Goal: Communication & Community: Answer question/provide support

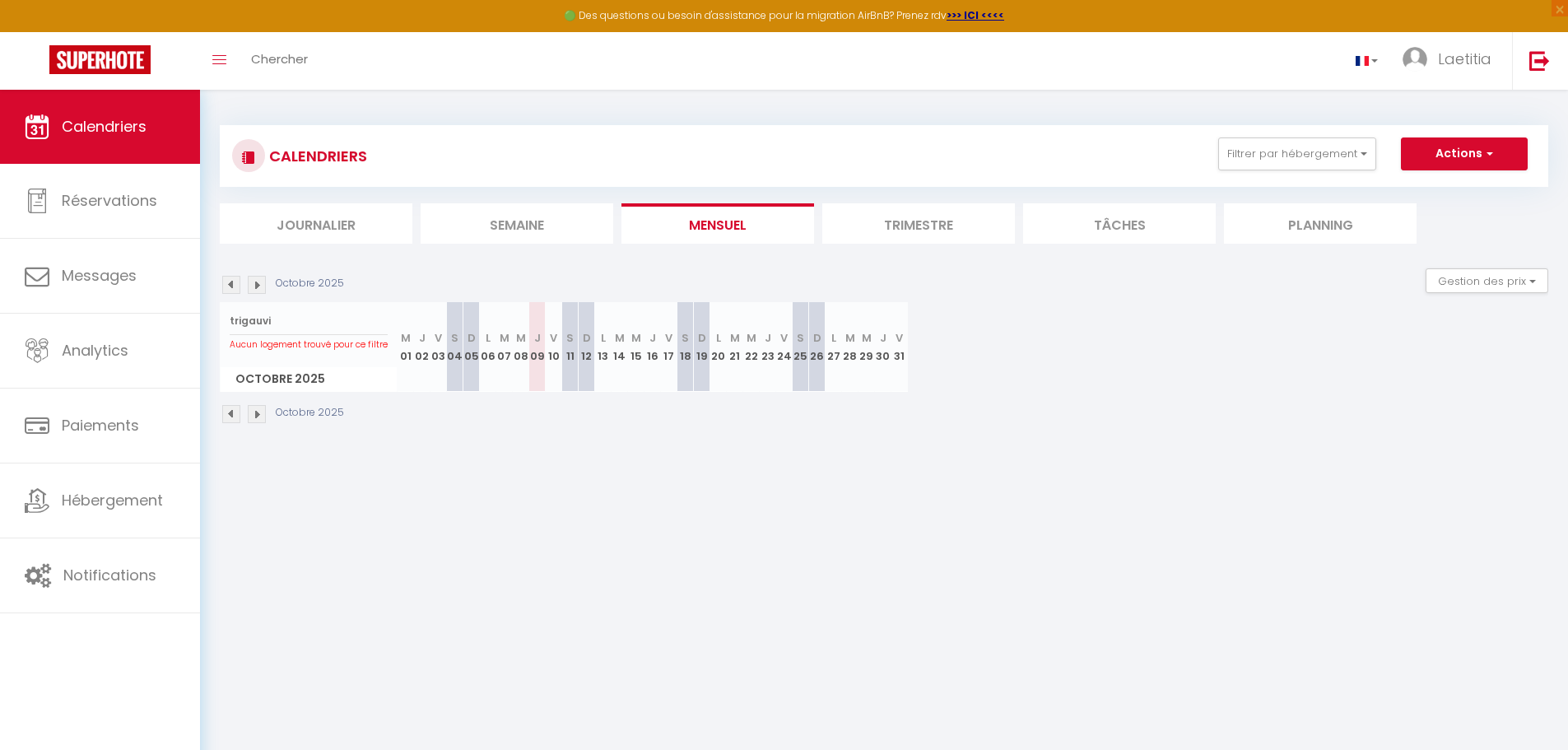
scroll to position [83, 0]
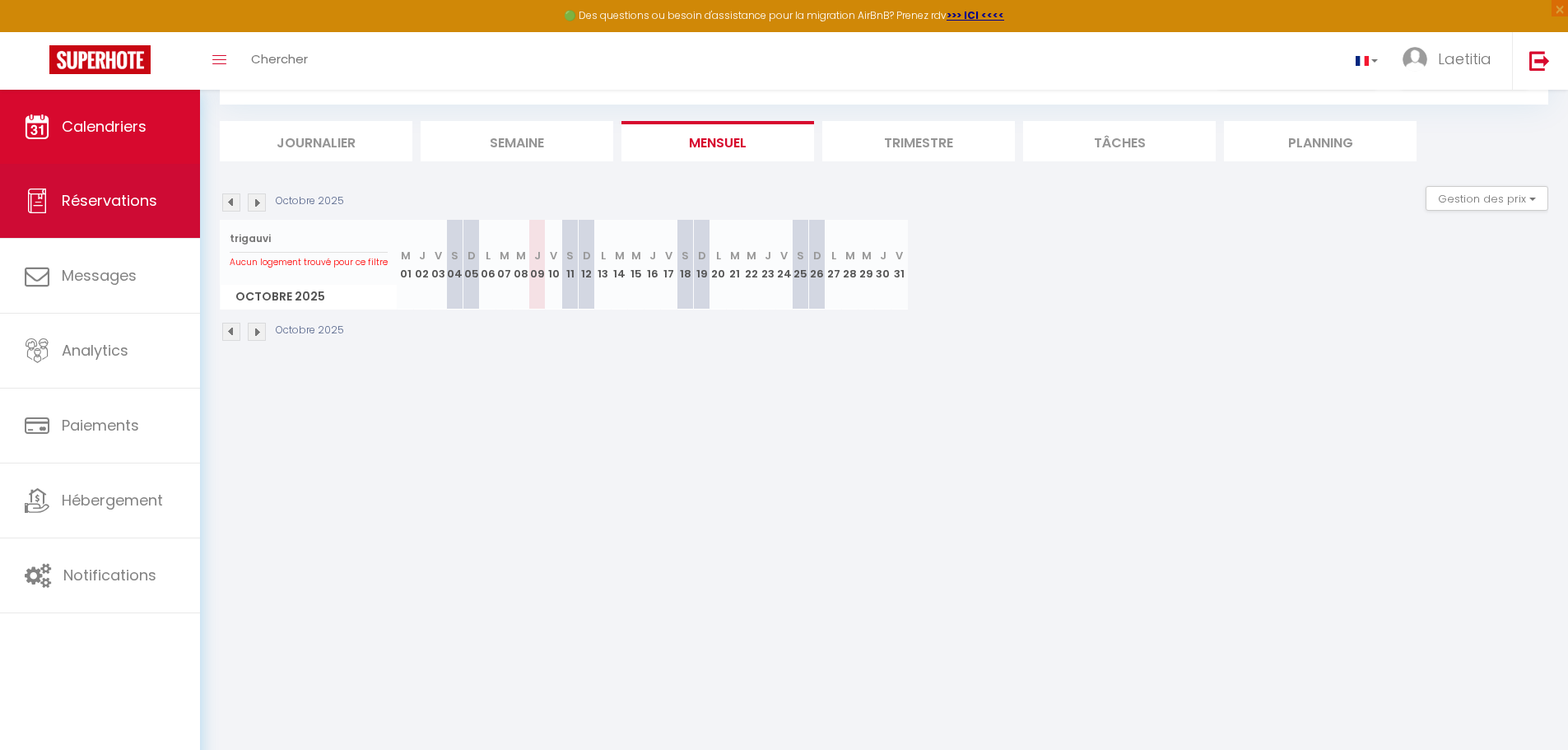
click at [156, 219] on link "Réservations" at bounding box center [100, 201] width 200 height 74
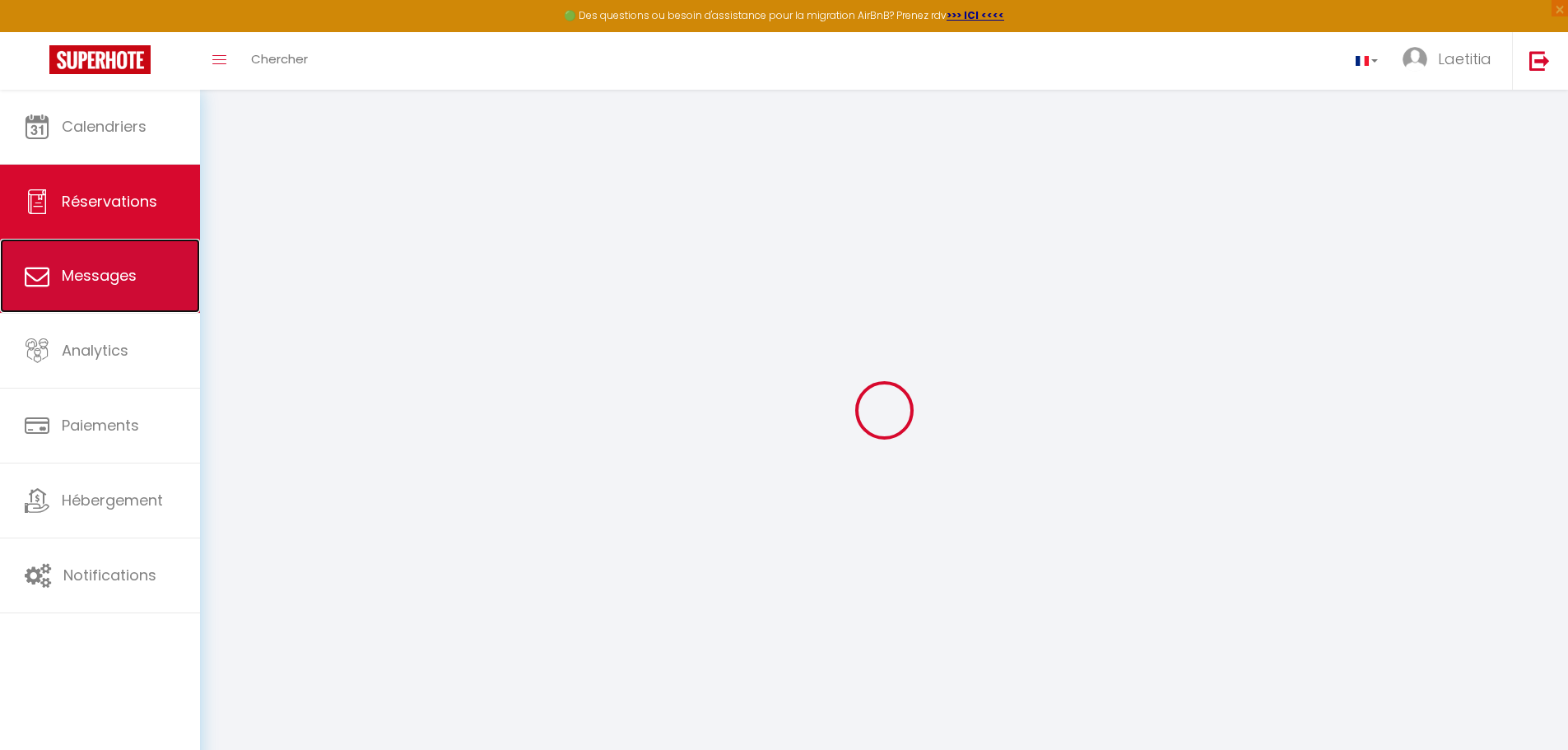
click at [146, 282] on link "Messages" at bounding box center [100, 276] width 200 height 74
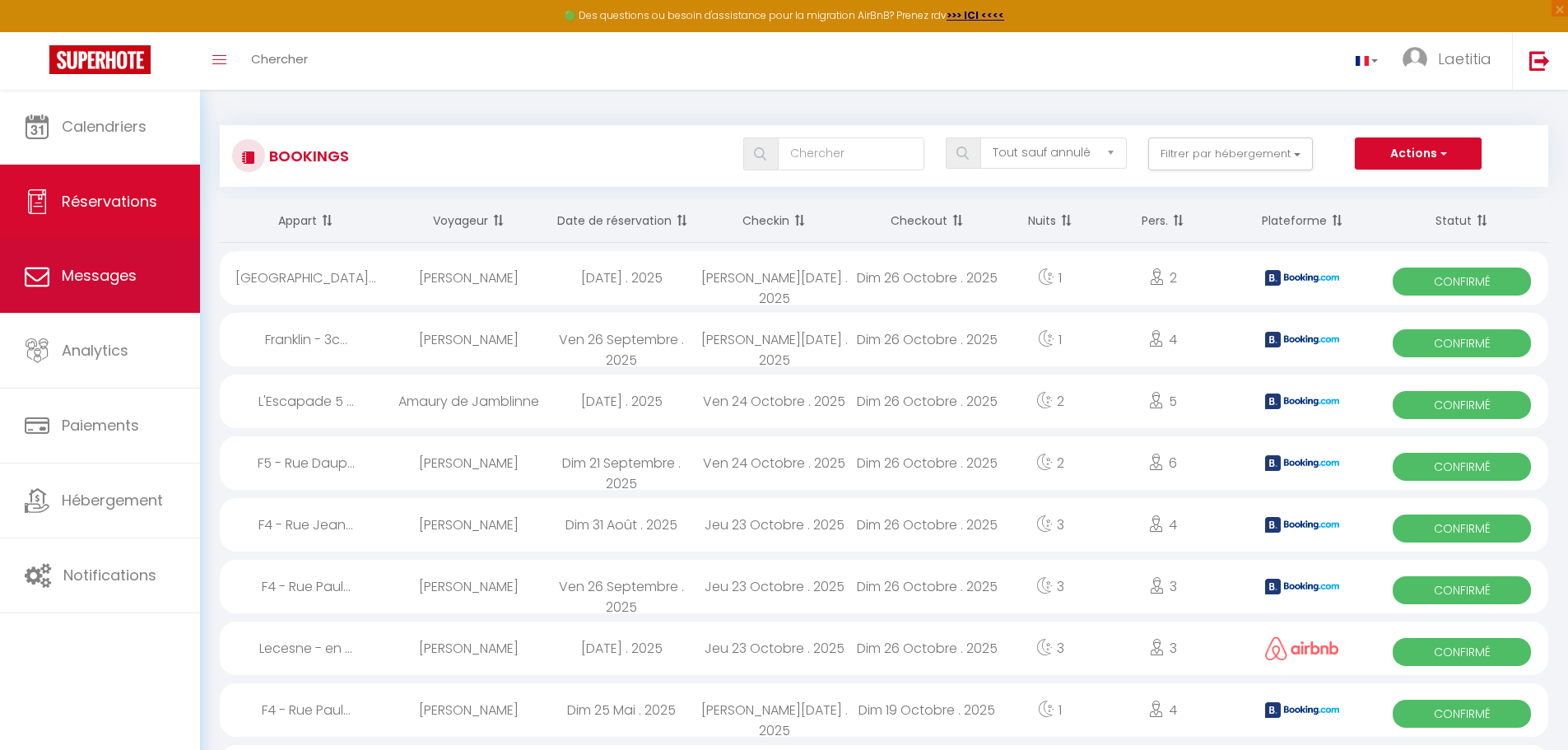
select select "message"
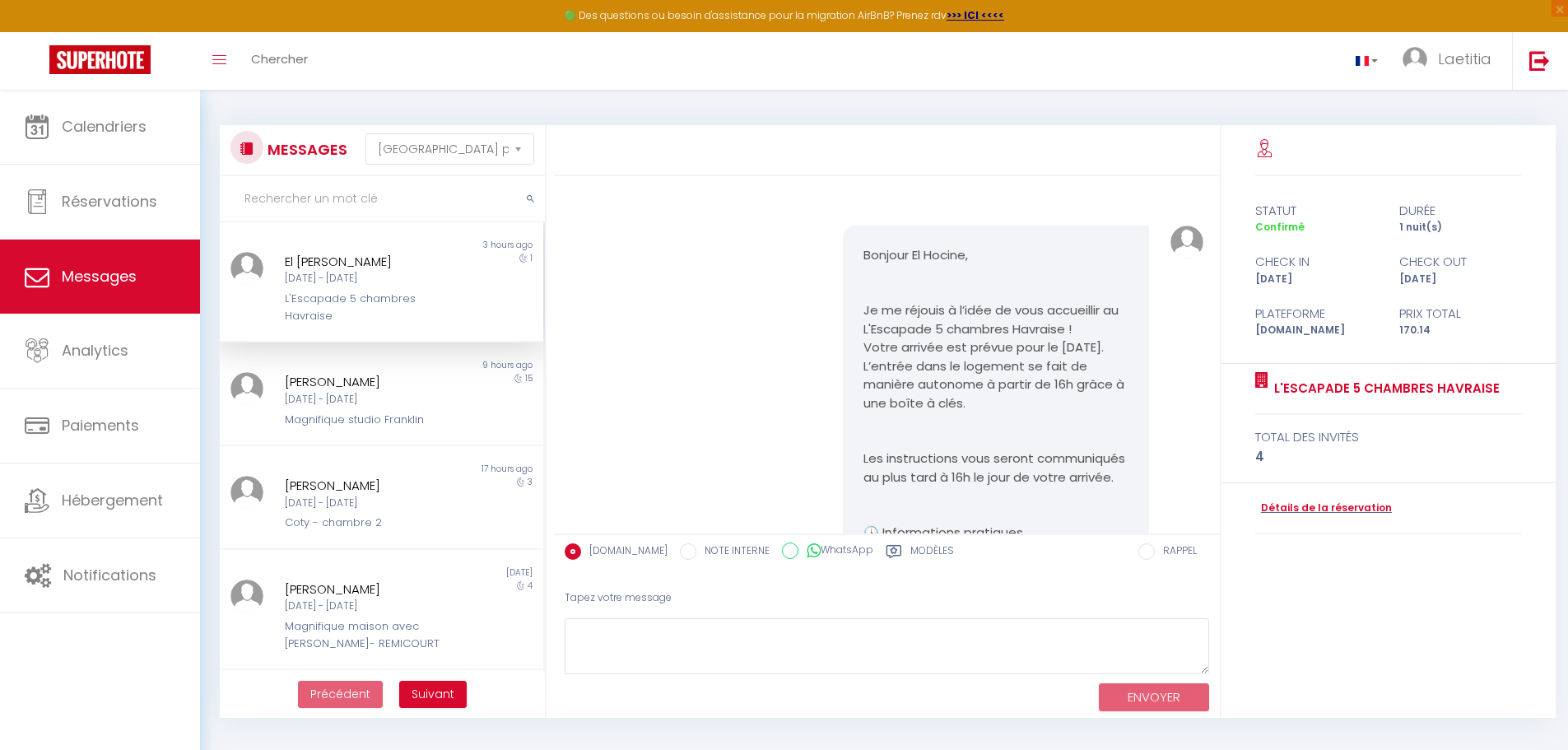
scroll to position [2106, 0]
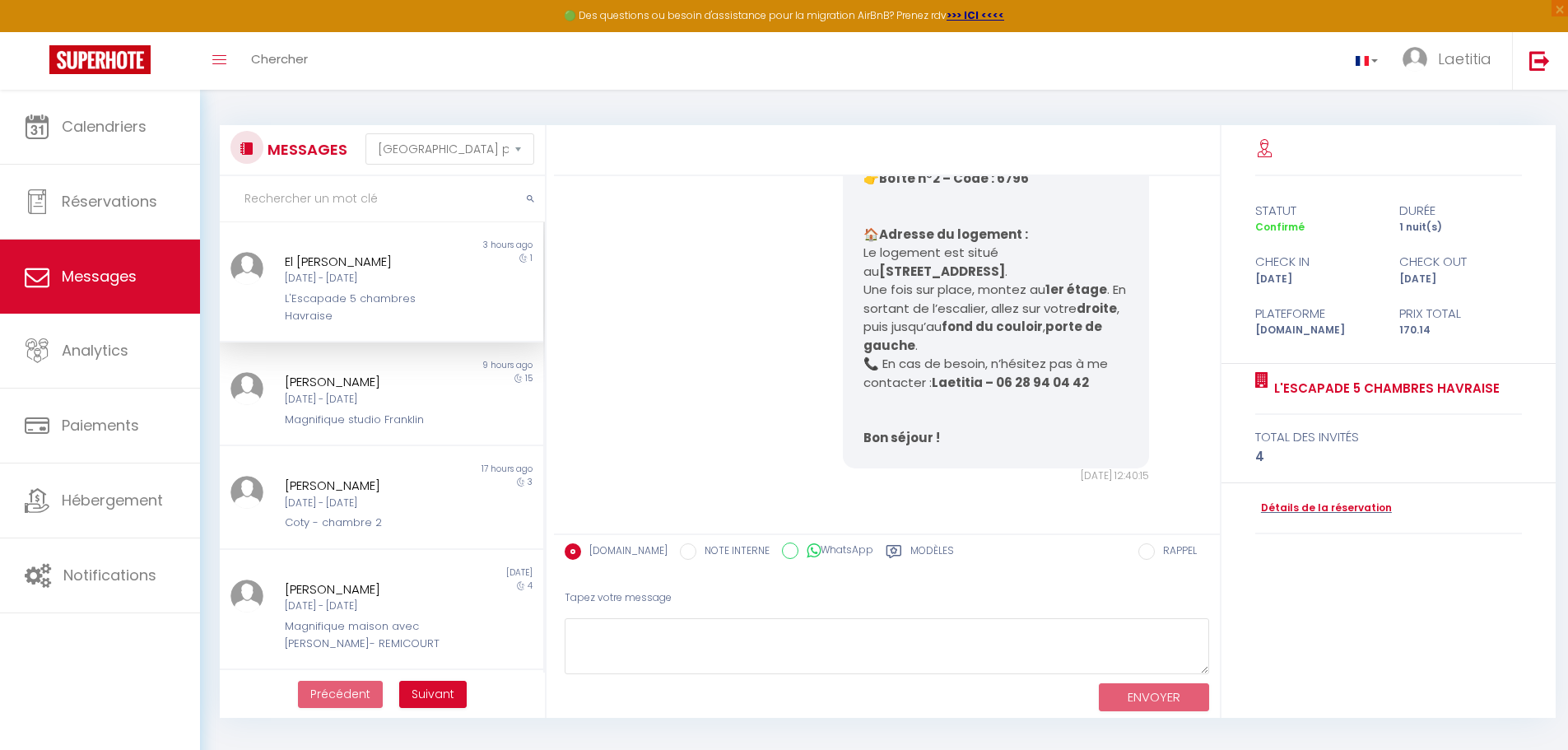
click at [391, 309] on div "L'Escapade 5 chambres Havraise" at bounding box center [368, 307] width 167 height 34
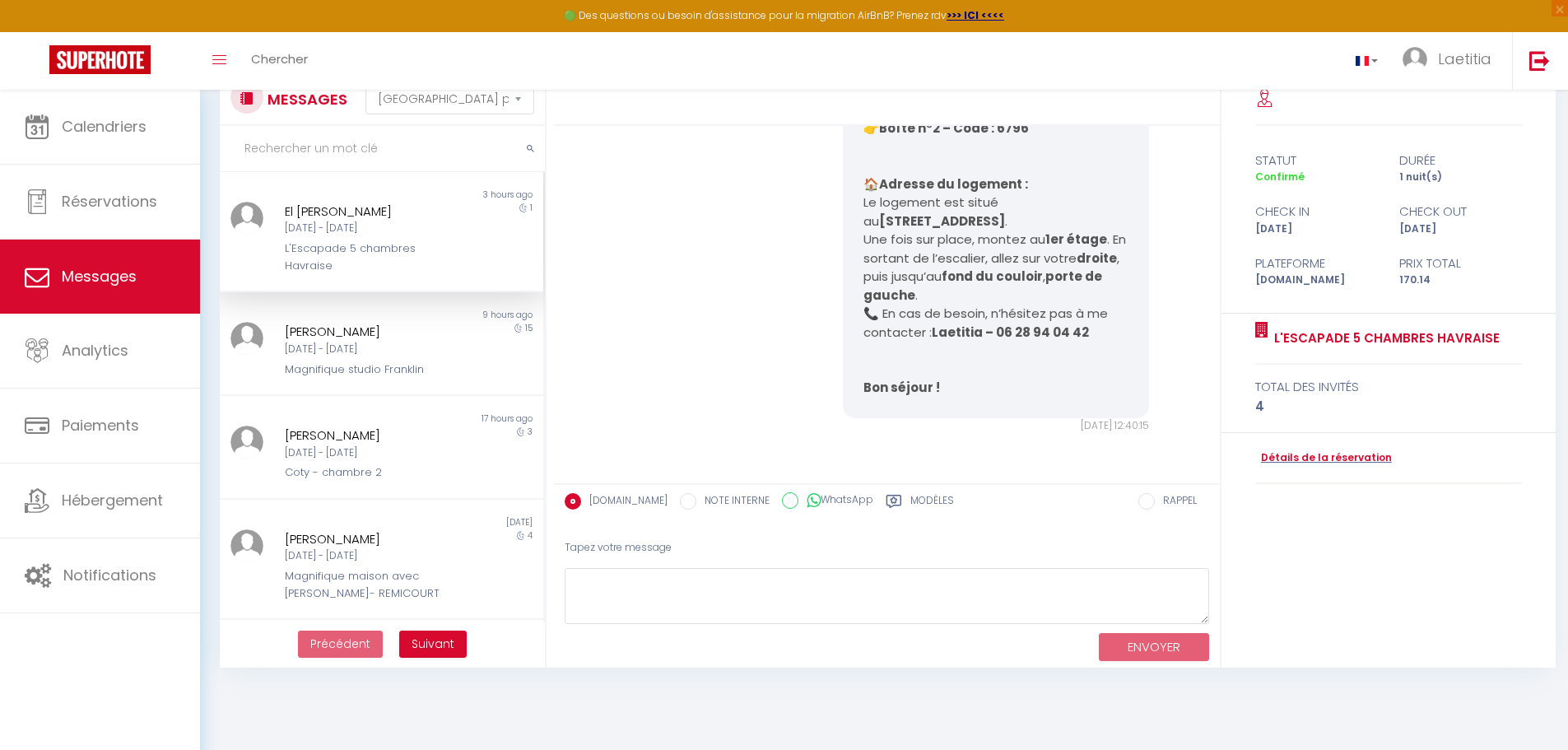
scroll to position [89, 0]
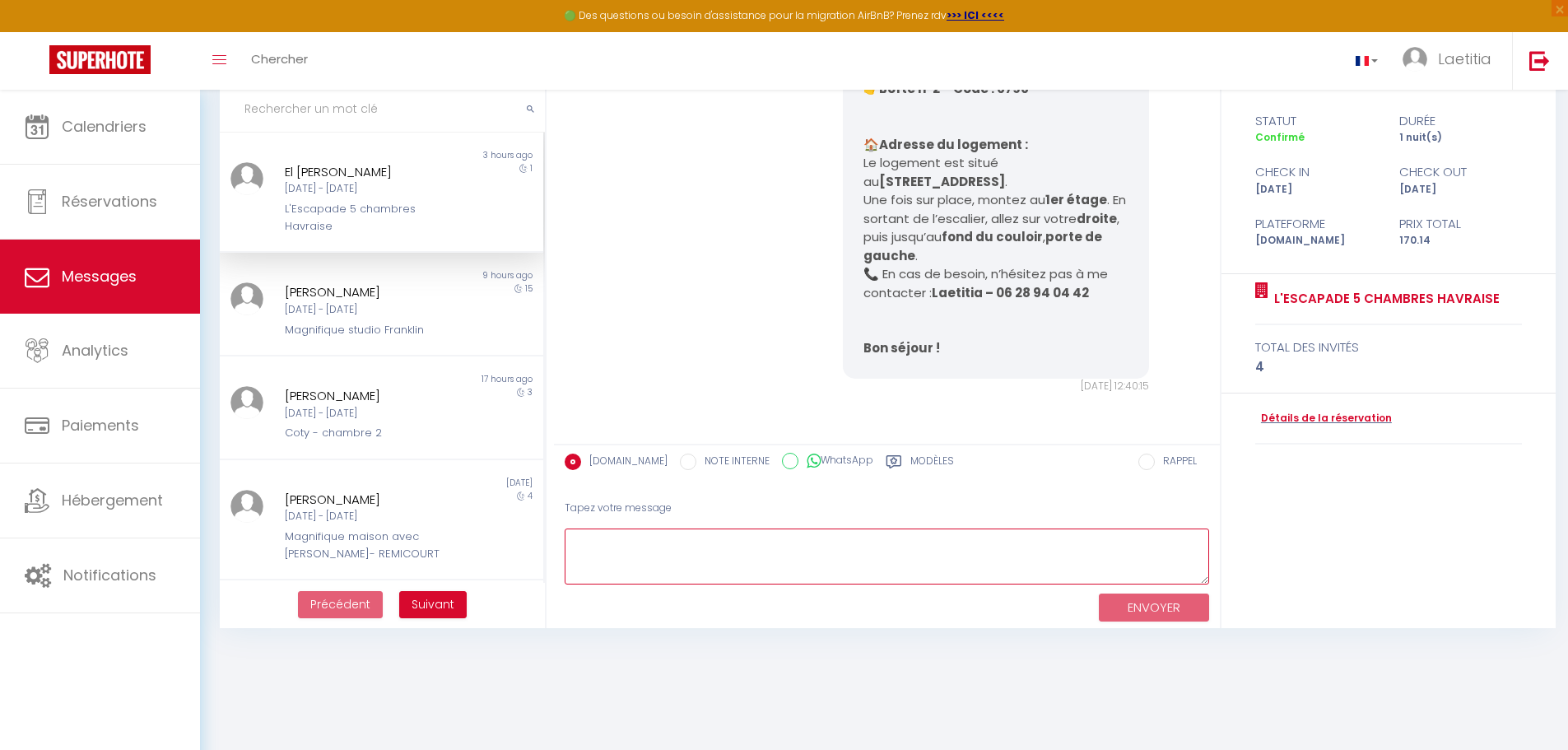
click at [630, 558] on textarea at bounding box center [886, 557] width 644 height 56
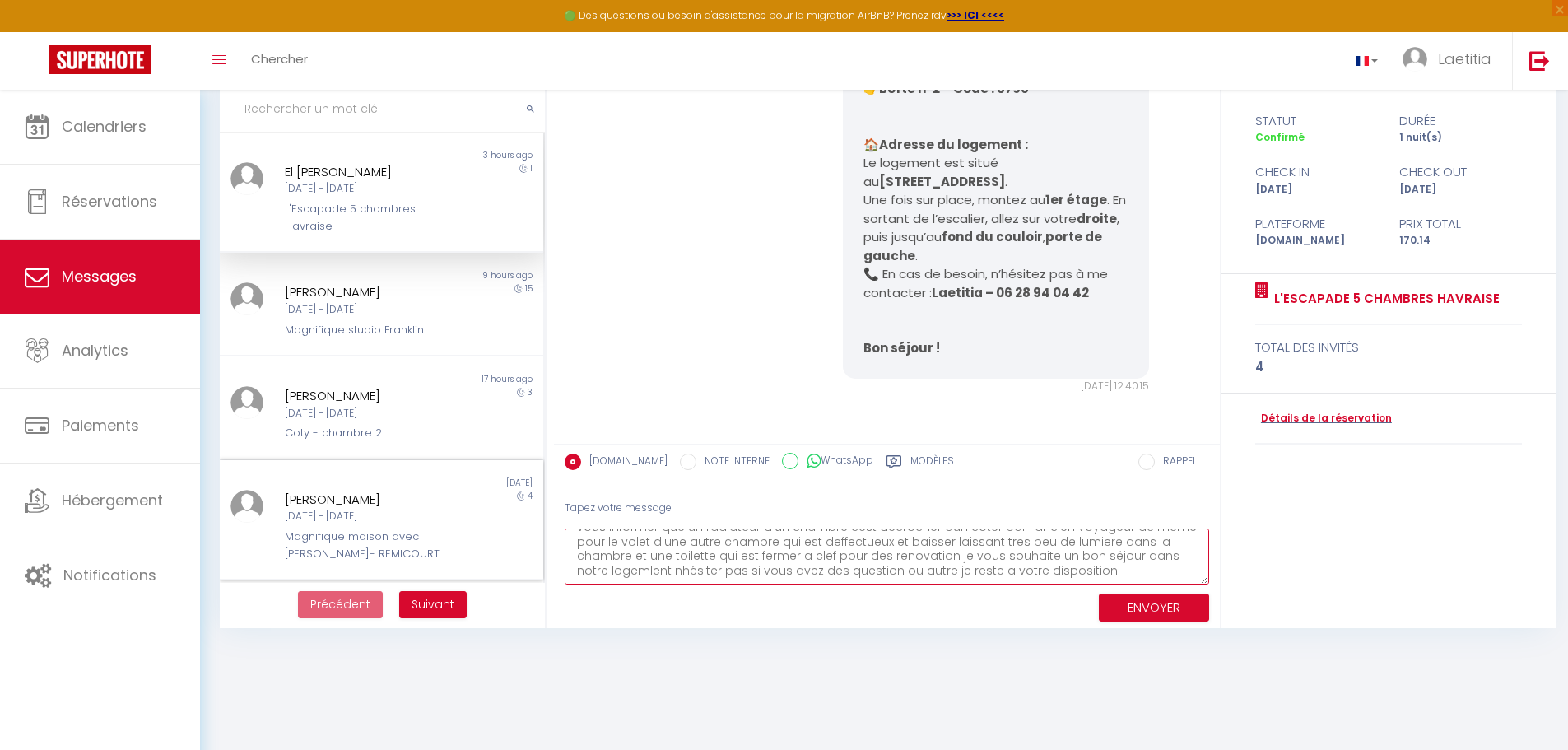
scroll to position [0, 0]
drag, startPoint x: 1113, startPoint y: 574, endPoint x: 417, endPoint y: 457, distance: 705.8
click at [417, 457] on div "MESSAGES Trier par date de réservation [GEOGRAPHIC_DATA] par date de message No…" at bounding box center [884, 331] width 1350 height 593
type textarea "bonjour j'éspère que vous allez bien l'appartrement est prêt pour votre arriver…"
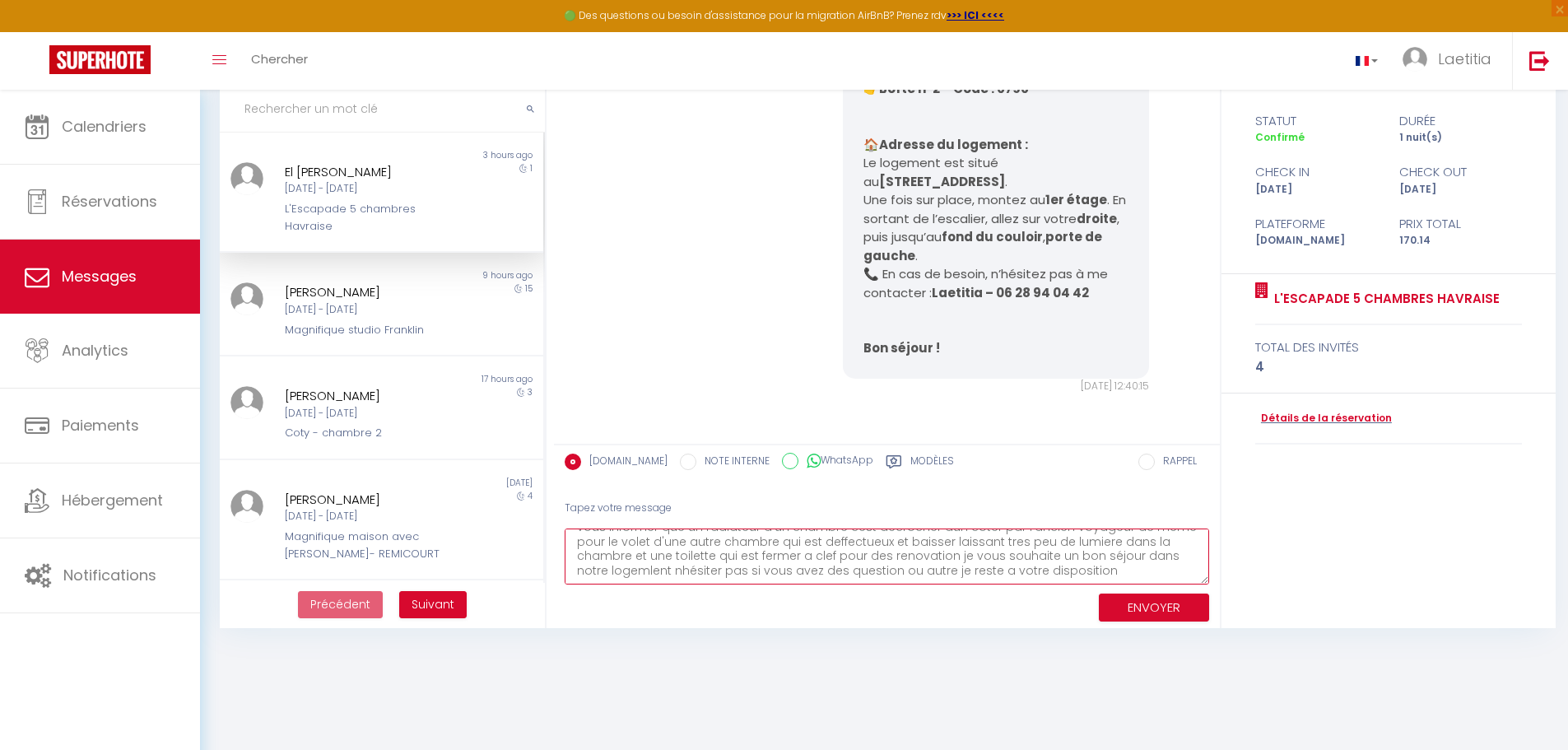
drag, startPoint x: 568, startPoint y: 542, endPoint x: 1239, endPoint y: 678, distance: 684.6
click at [1239, 678] on body "🟢 Des questions ou besoin d'assistance pour la migration AirBnB? Prenez rdv >>>…" at bounding box center [784, 375] width 1568 height 750
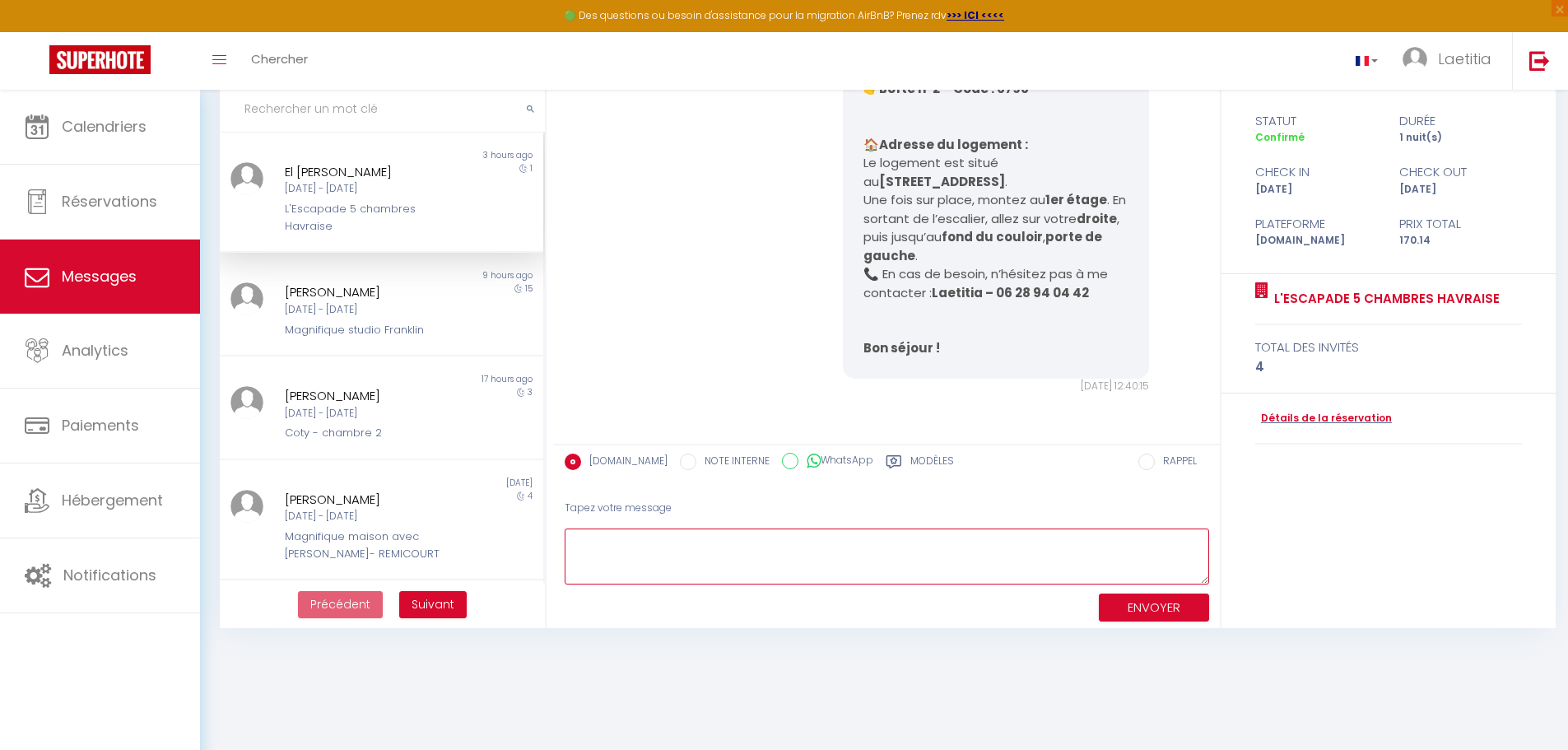
scroll to position [0, 0]
drag, startPoint x: 1038, startPoint y: 528, endPoint x: 1031, endPoint y: 548, distance: 21.2
paste textarea "Bonjour, J’espère que vous allez bien. Je tenais à vous informer que l’appartem…"
drag, startPoint x: 876, startPoint y: 571, endPoint x: 578, endPoint y: 619, distance: 301.8
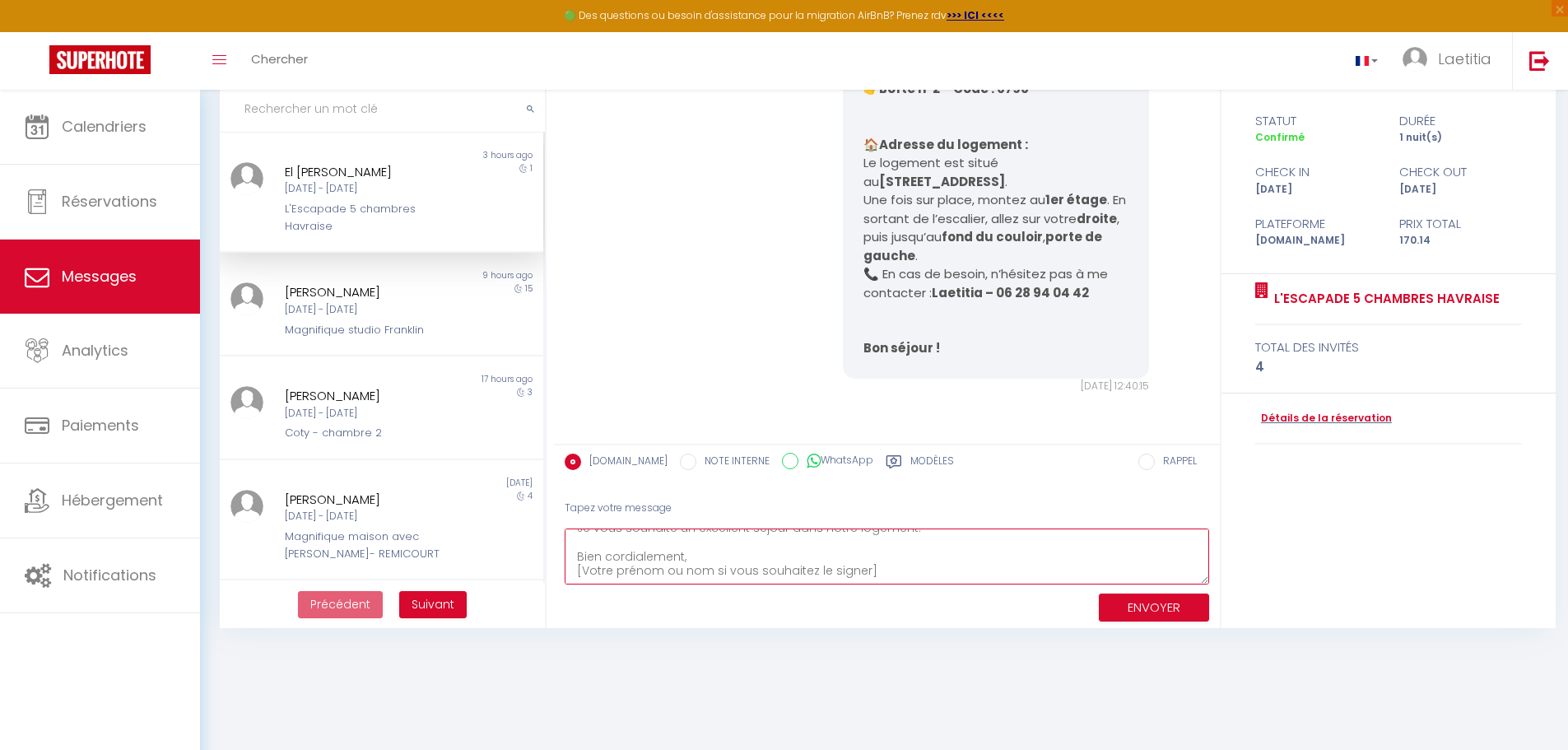
click at [578, 619] on div "Tapez votre message Bonjour, J’espère que vous allez bien. Je tenais à vous inf…" at bounding box center [886, 558] width 665 height 140
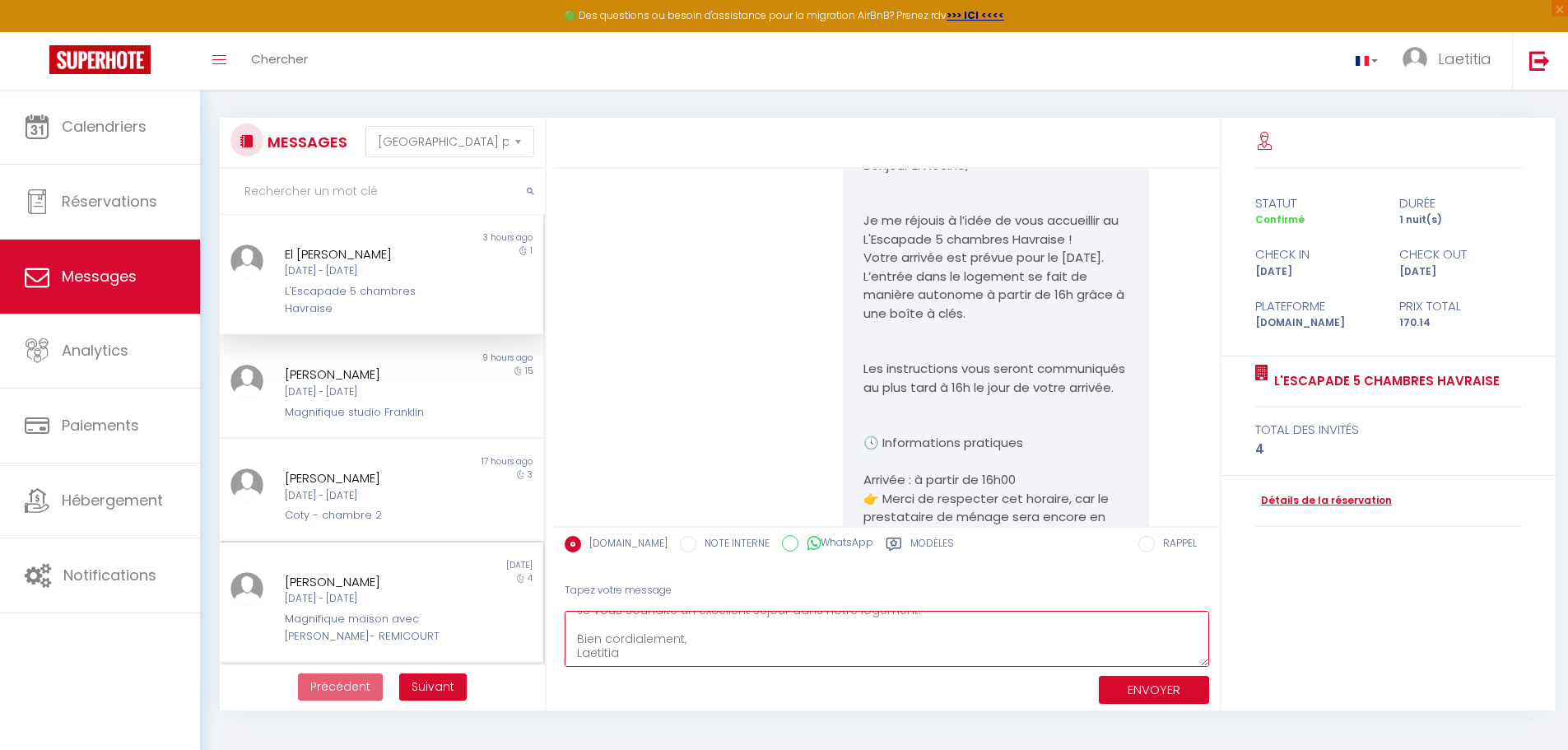
scroll to position [0, 0]
drag, startPoint x: 672, startPoint y: 663, endPoint x: 494, endPoint y: 444, distance: 282.2
click at [494, 444] on div "MESSAGES Trier par date de réservation [GEOGRAPHIC_DATA] par date de message No…" at bounding box center [884, 414] width 1350 height 593
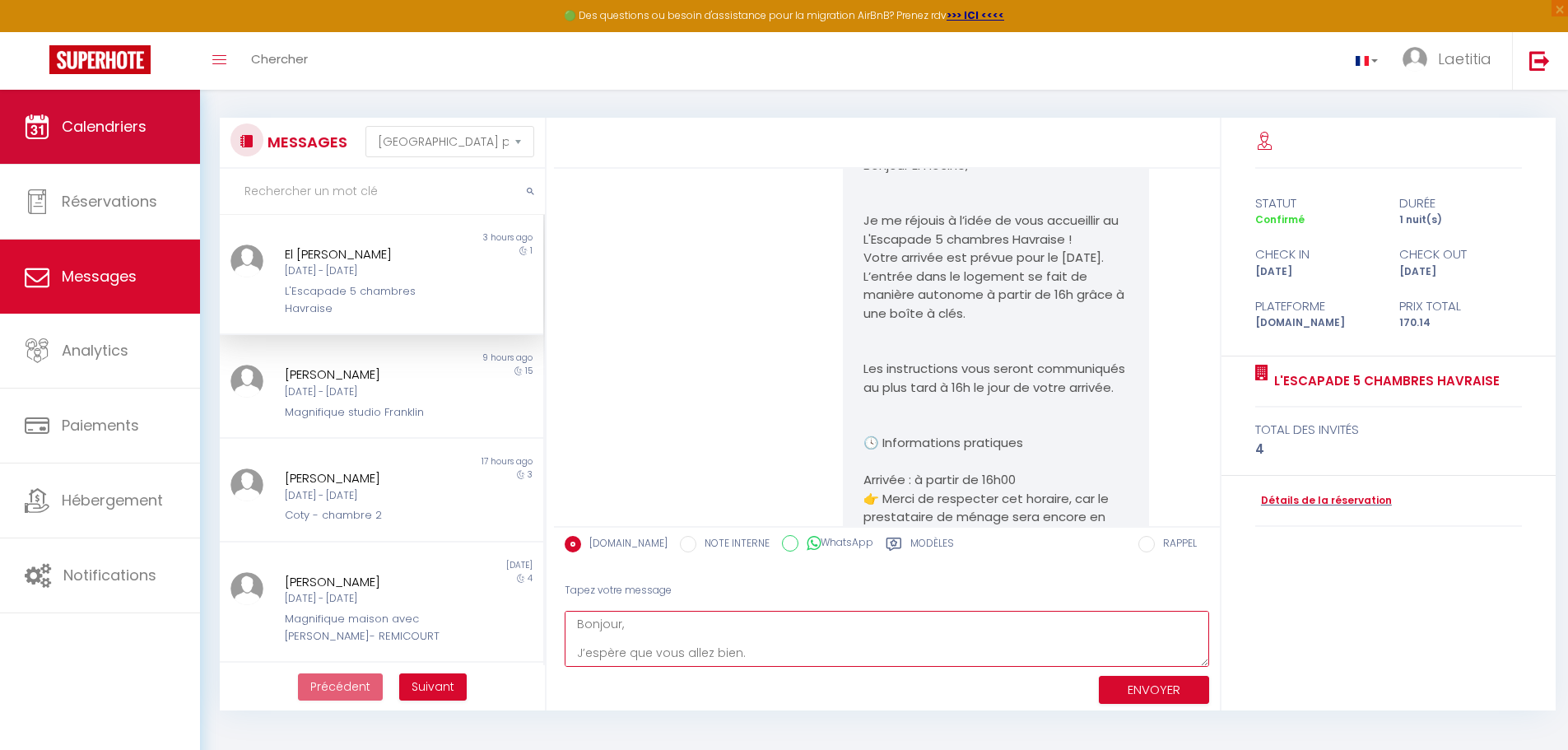
type textarea "Bonjour, J’espère que vous allez bien. Je tenais à vous informer que l’appartem…"
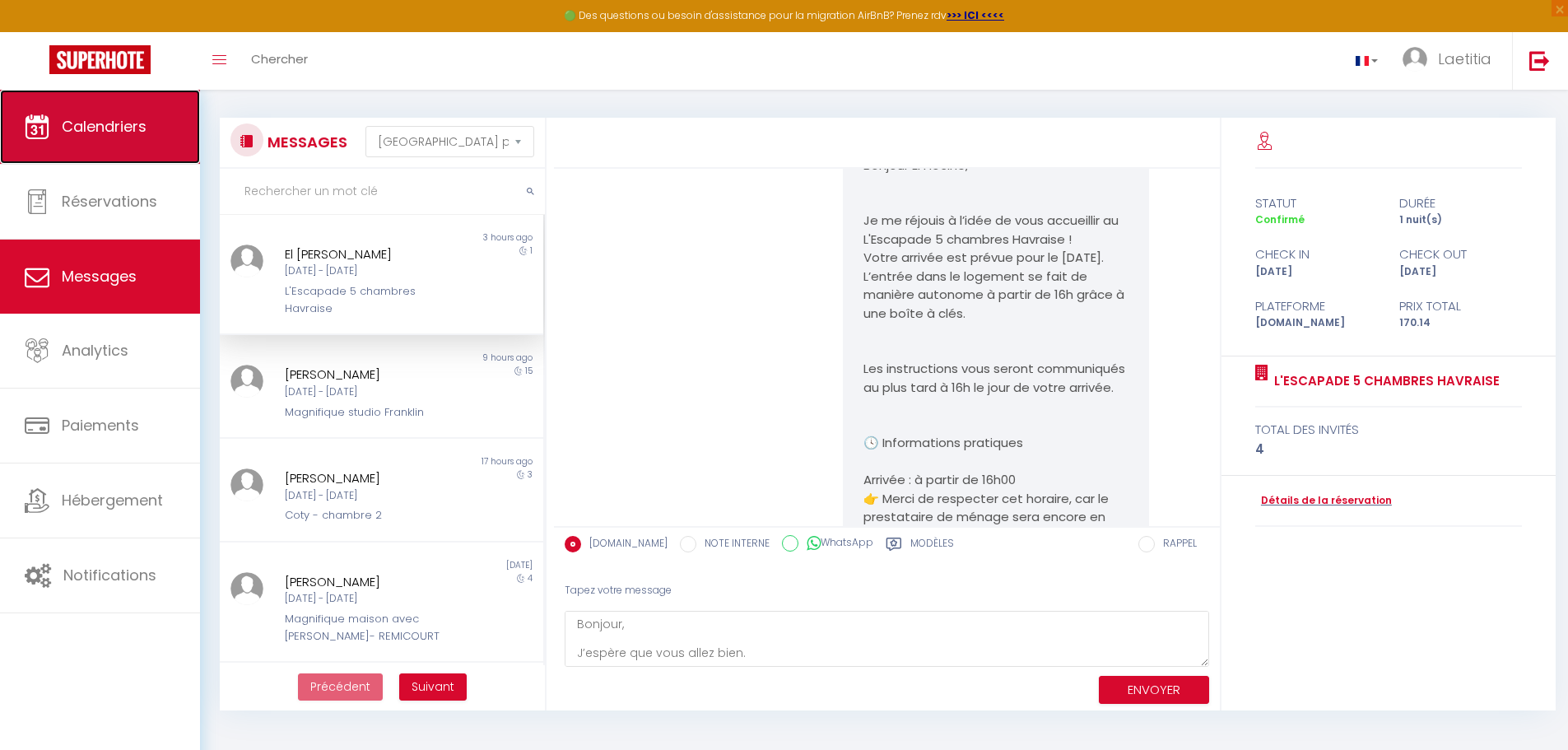
click at [126, 115] on link "Calendriers" at bounding box center [100, 126] width 200 height 74
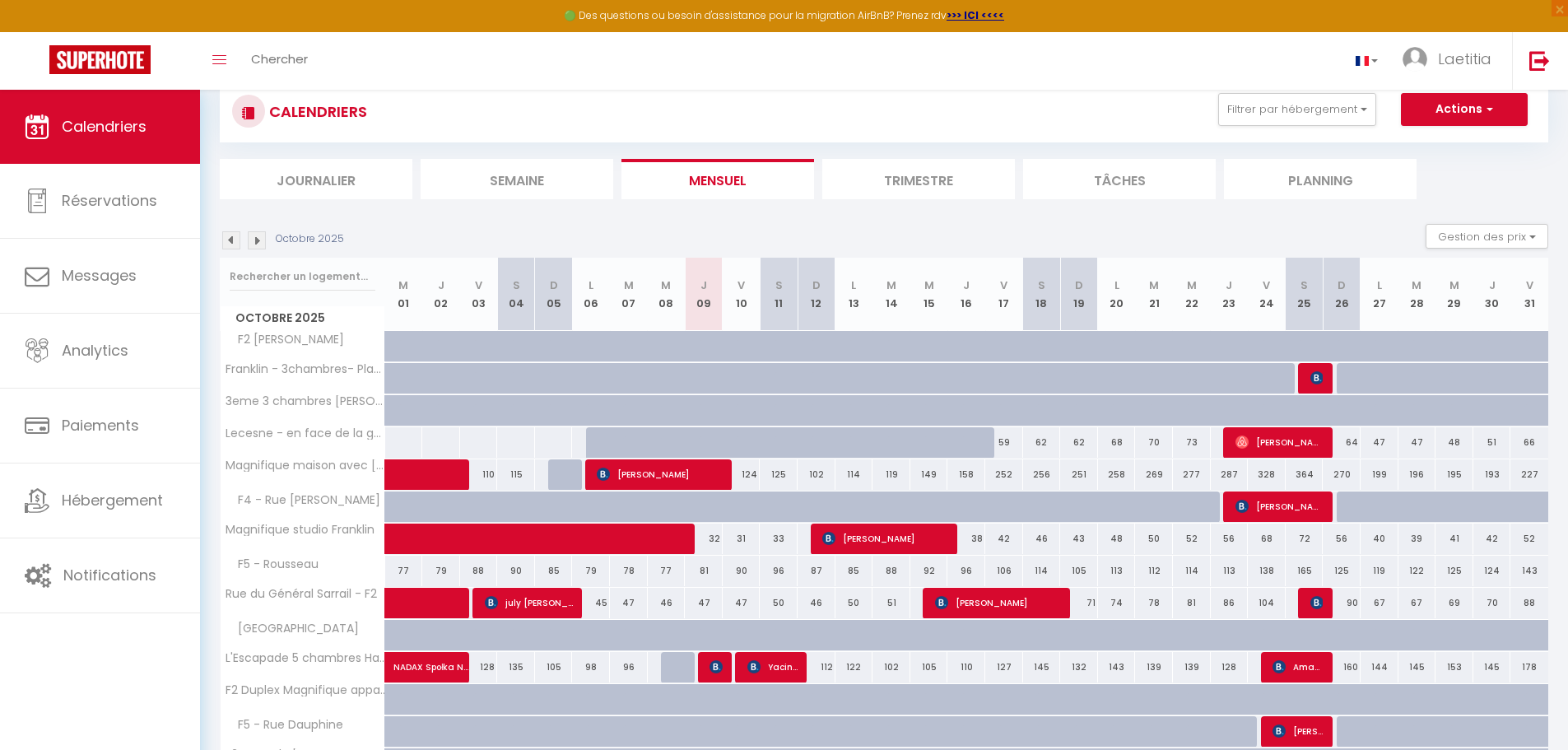
scroll to position [83, 0]
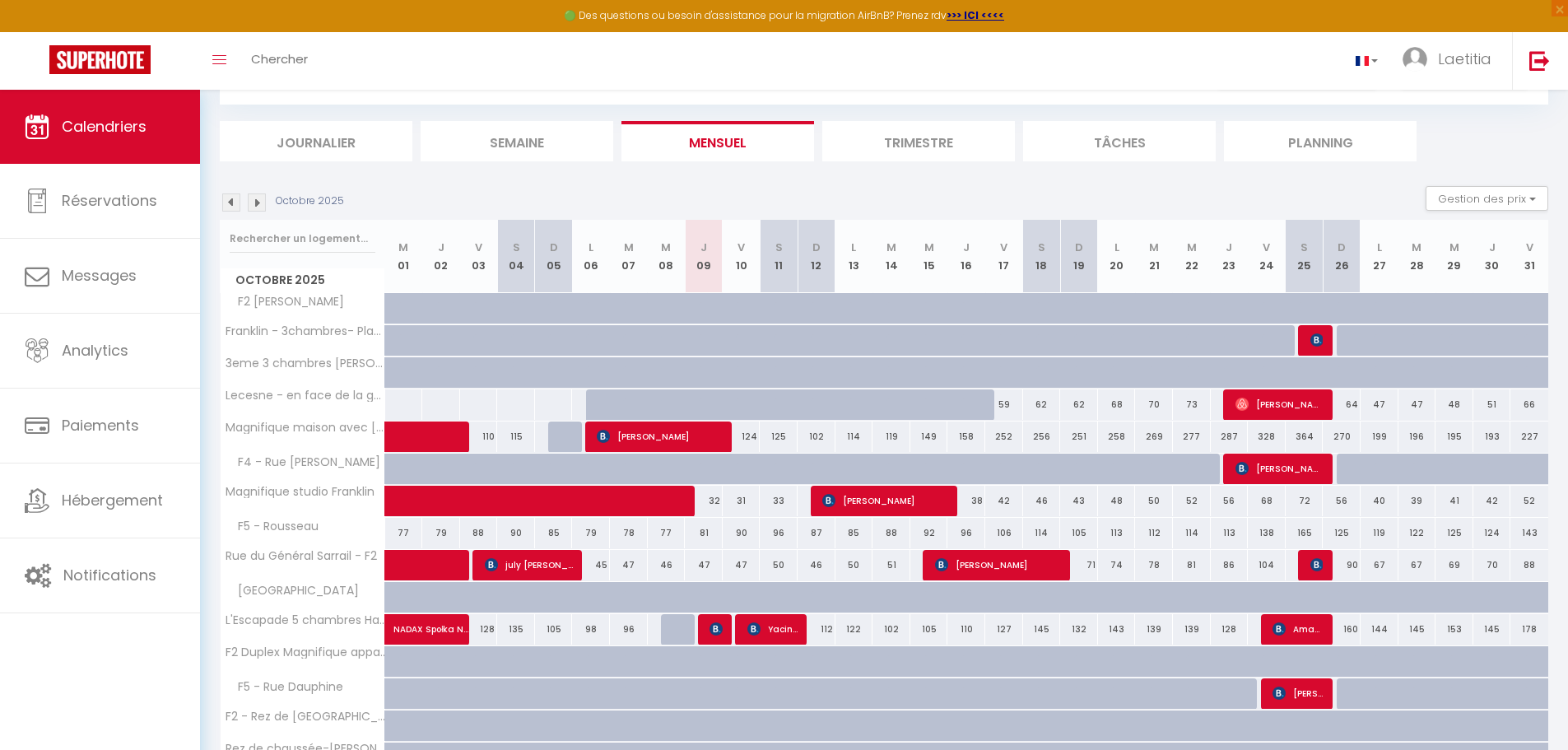
click at [697, 620] on div "83" at bounding box center [703, 629] width 39 height 30
click at [708, 624] on div at bounding box center [717, 630] width 38 height 31
click at [725, 634] on div at bounding box center [713, 630] width 38 height 31
click at [716, 633] on img at bounding box center [716, 630] width 14 height 14
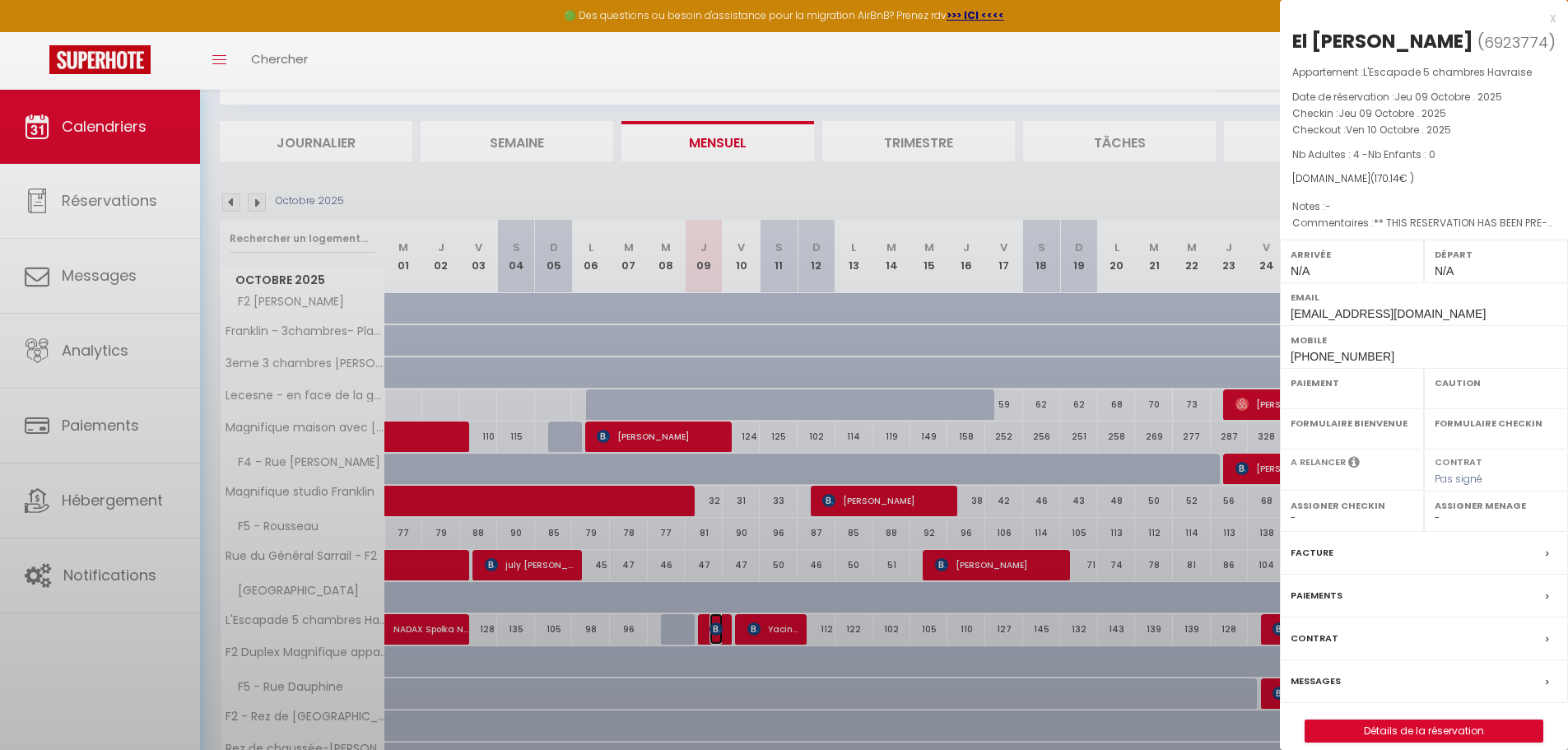
select select "OK"
select select "KO"
select select "0"
select select "1"
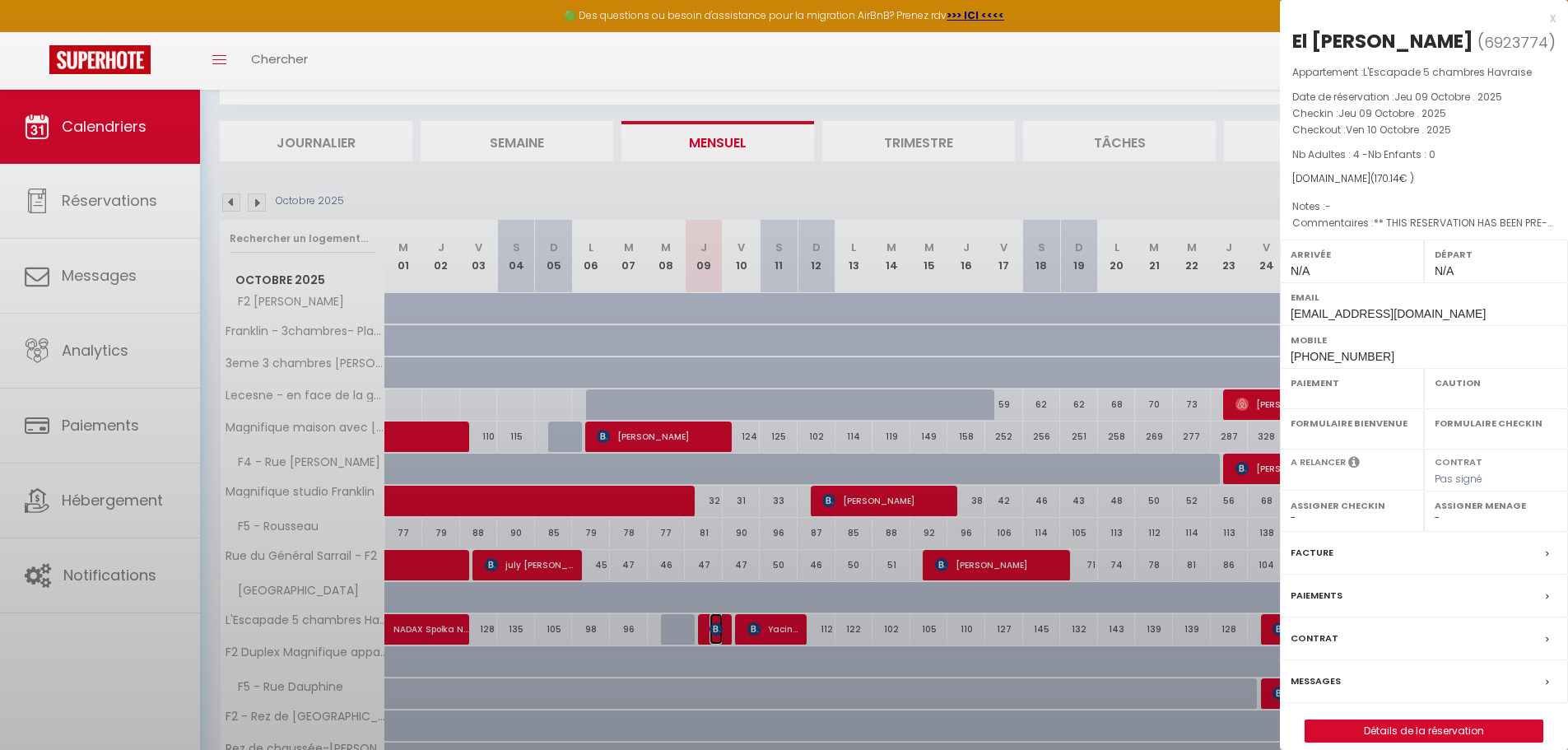
select select
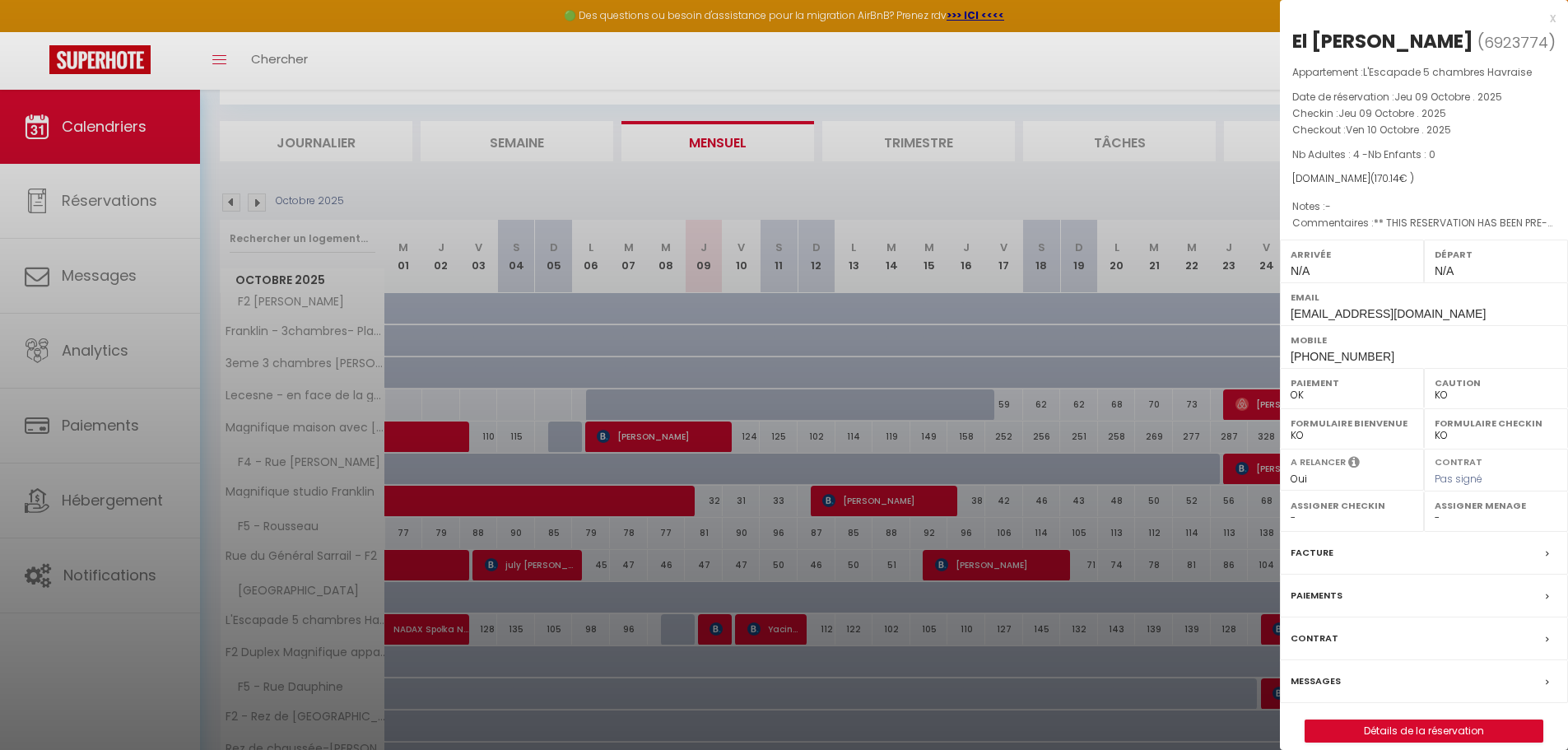
click at [928, 333] on div at bounding box center [784, 375] width 1568 height 750
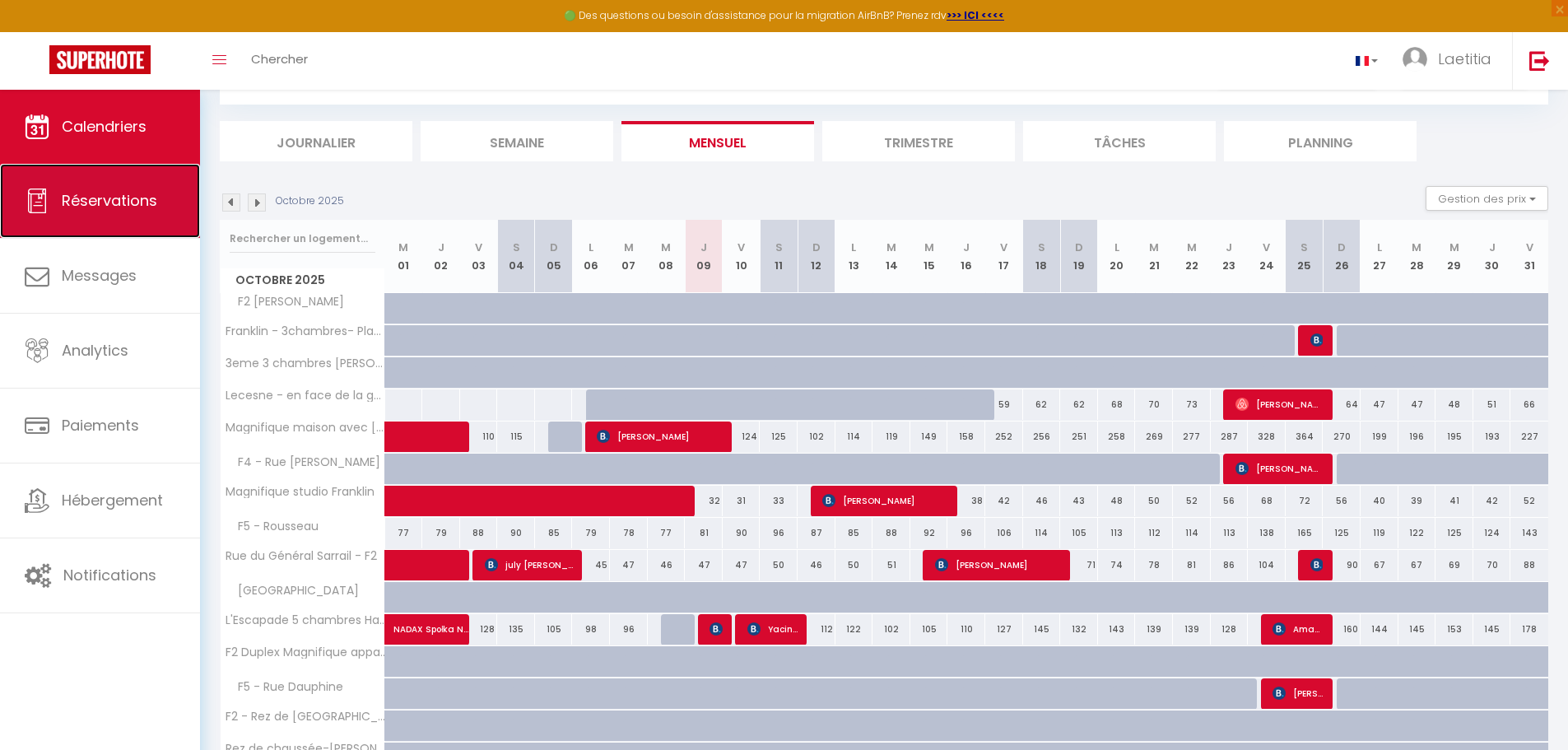
click at [108, 226] on link "Réservations" at bounding box center [100, 201] width 200 height 74
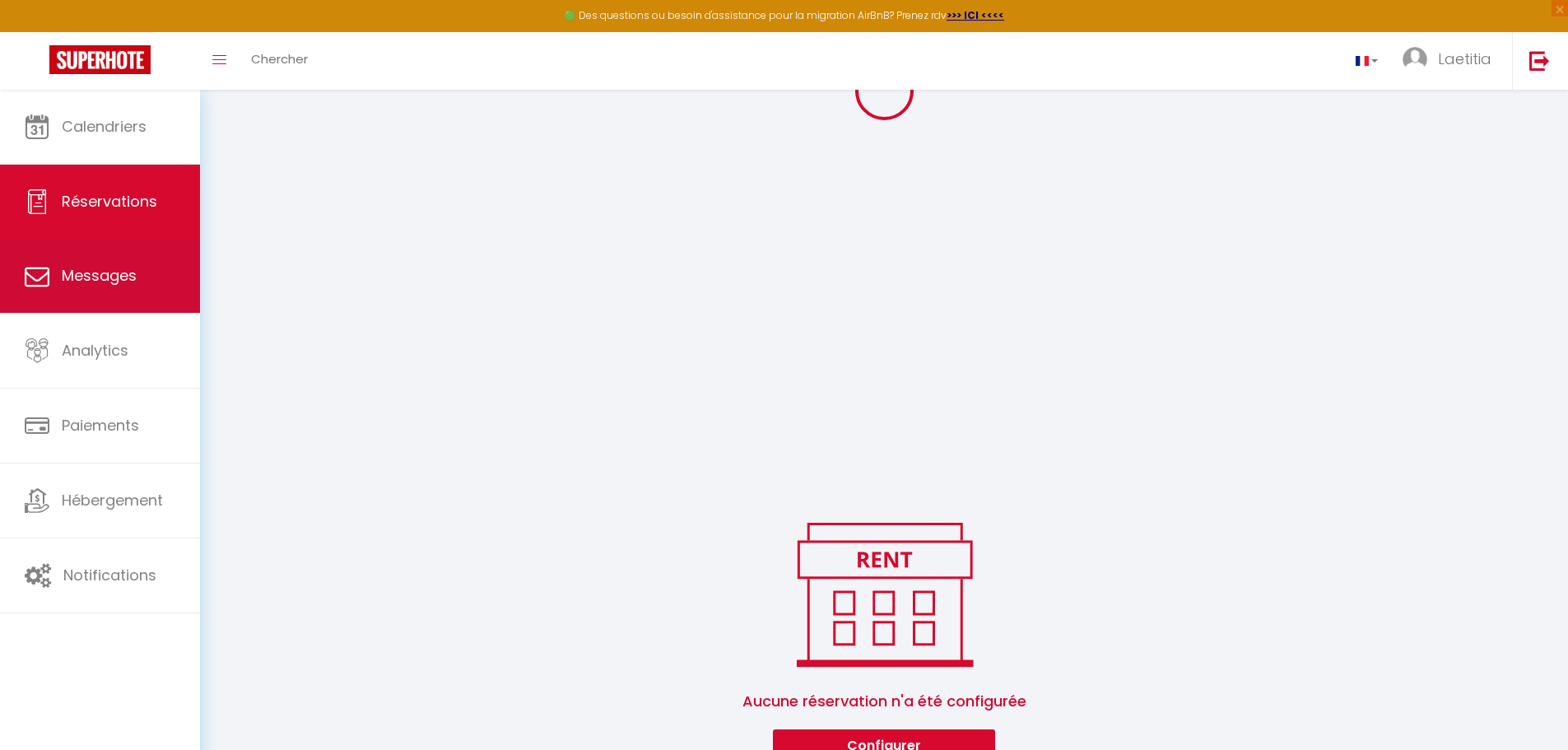
scroll to position [352, 0]
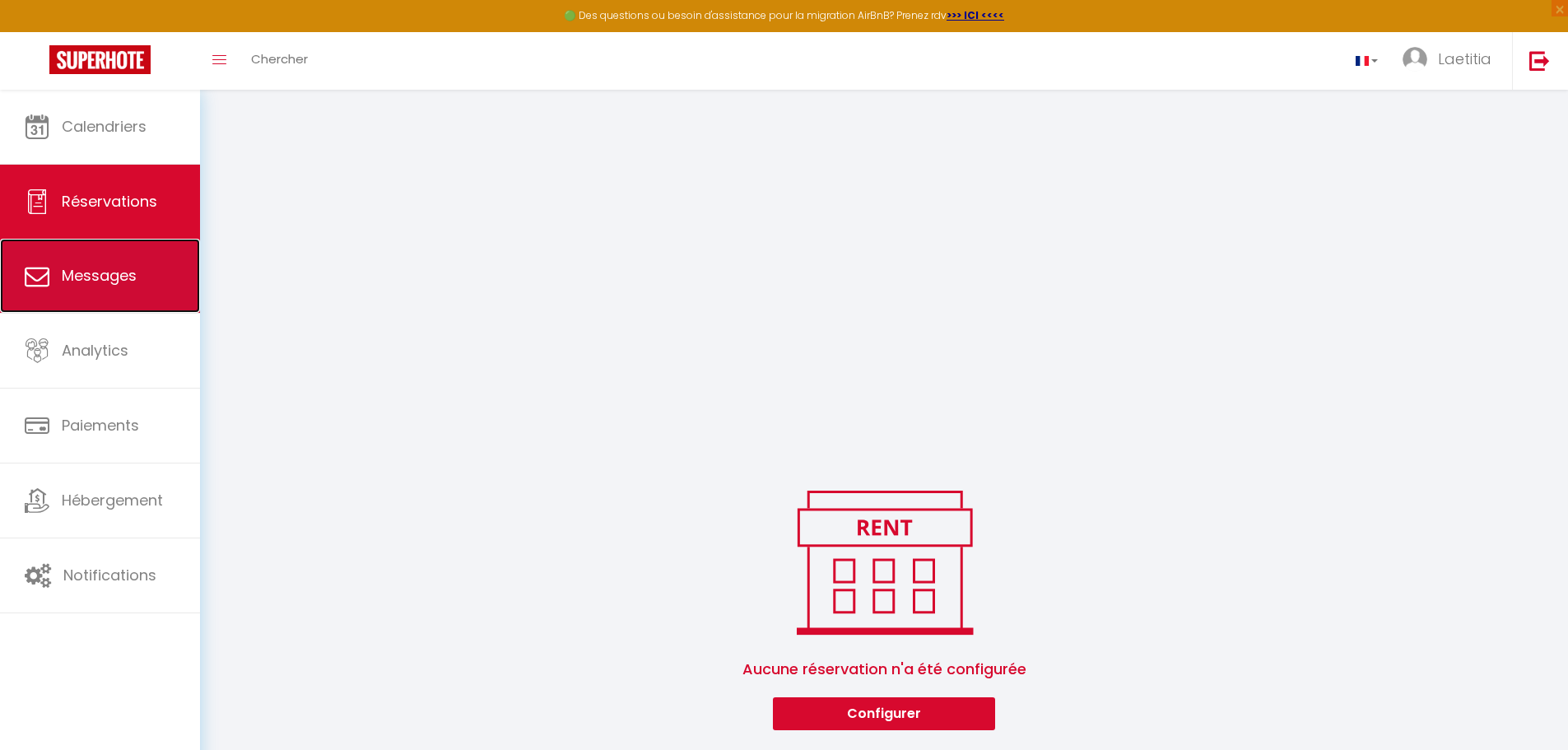
click at [109, 306] on link "Messages" at bounding box center [100, 276] width 200 height 74
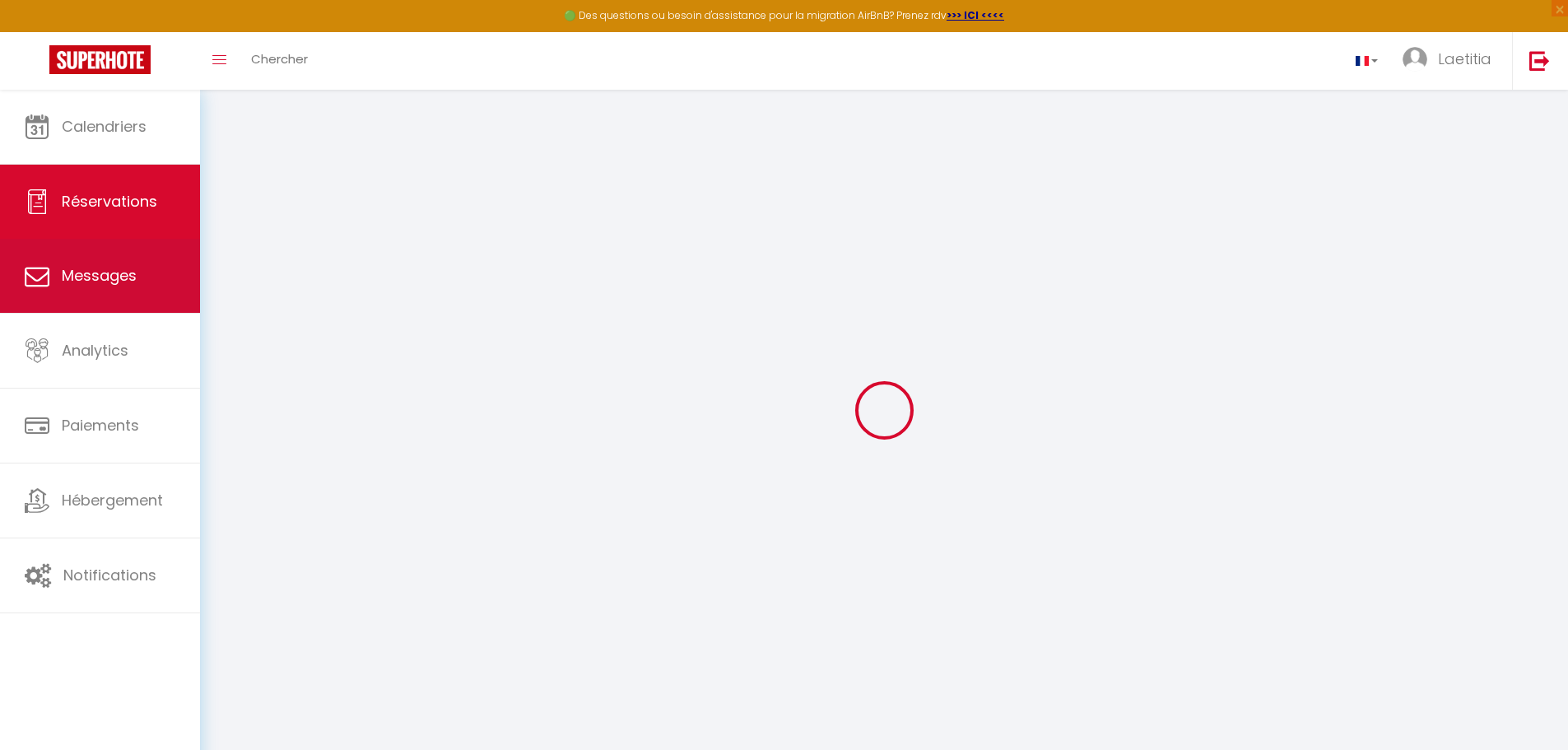
select select "message"
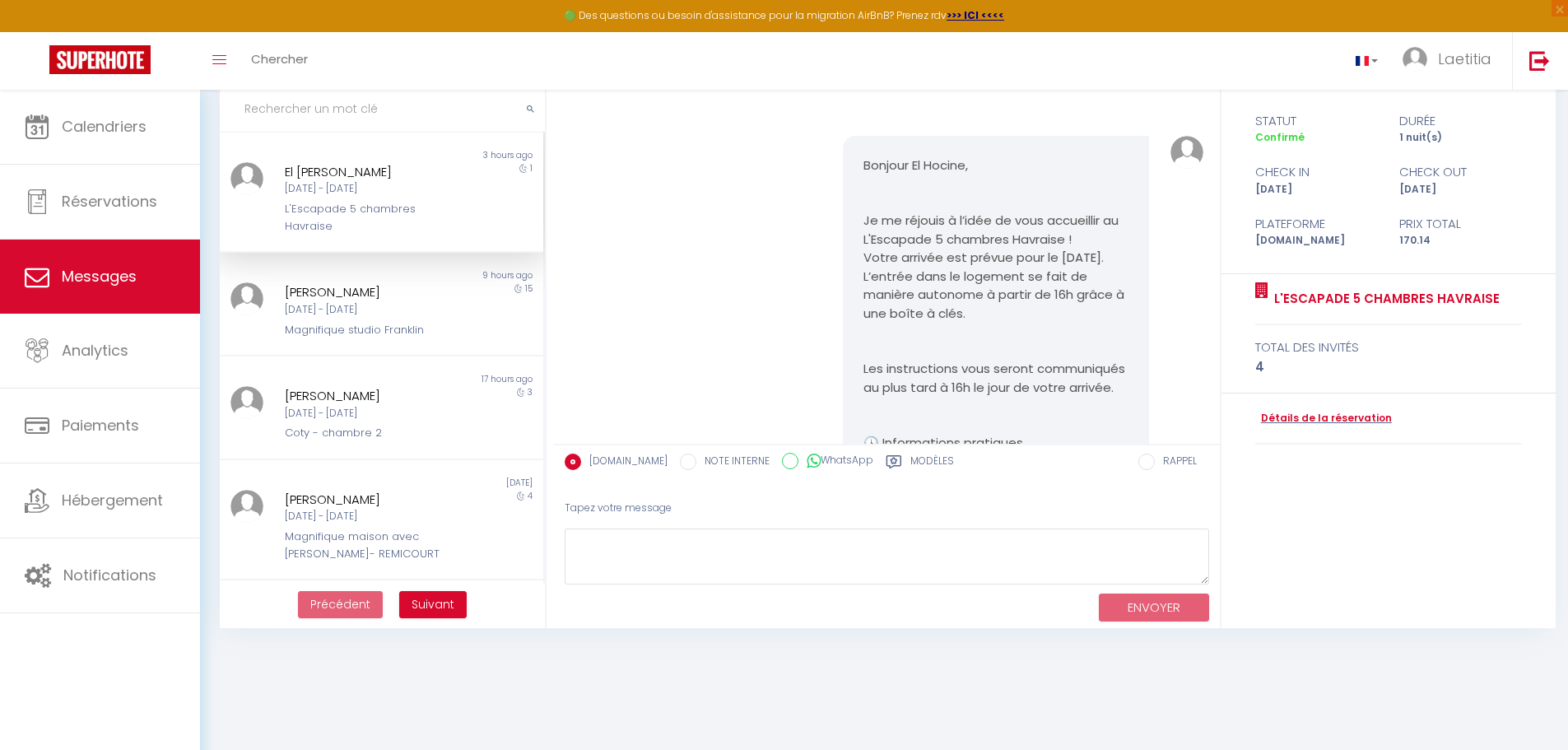
scroll to position [2106, 0]
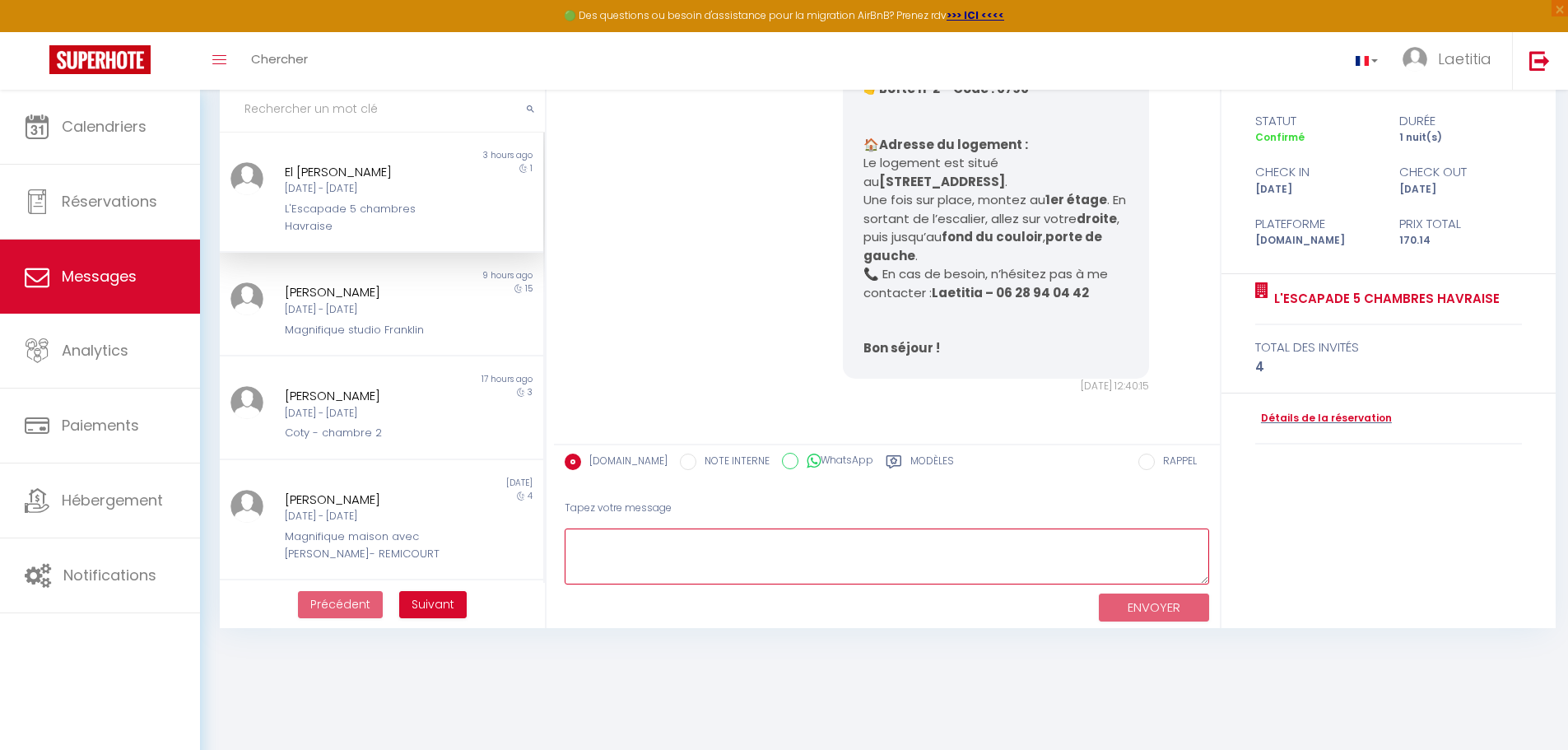
click at [706, 567] on textarea at bounding box center [886, 557] width 644 height 56
paste textarea "Bonjour, J’espère que vous allez bien. Je tenais à vous informer que l’appartem…"
type textarea "Bonjour, J’espère que vous allez bien. Je tenais à vous informer que l’appartem…"
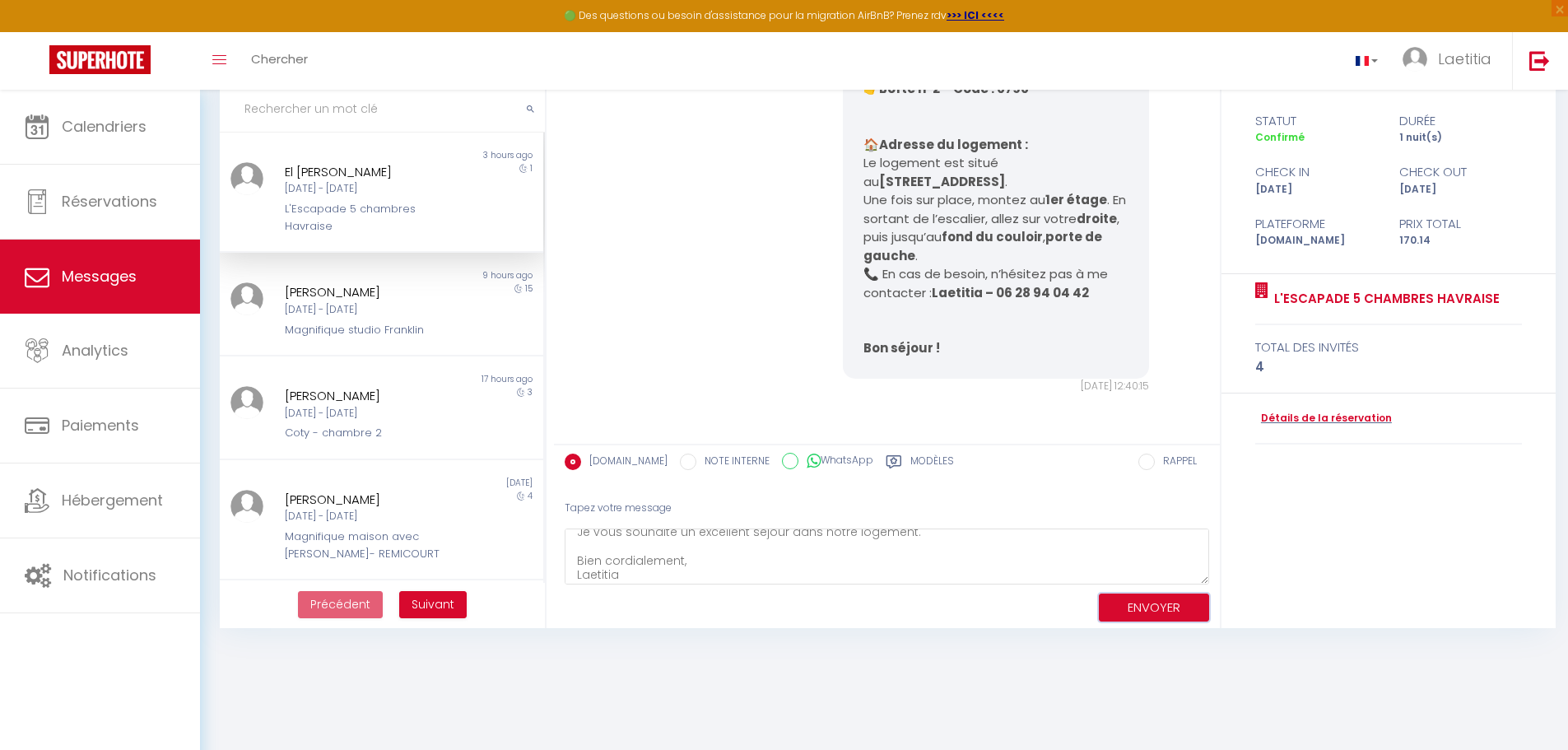
click at [1174, 609] on button "ENVOYER" at bounding box center [1154, 608] width 111 height 29
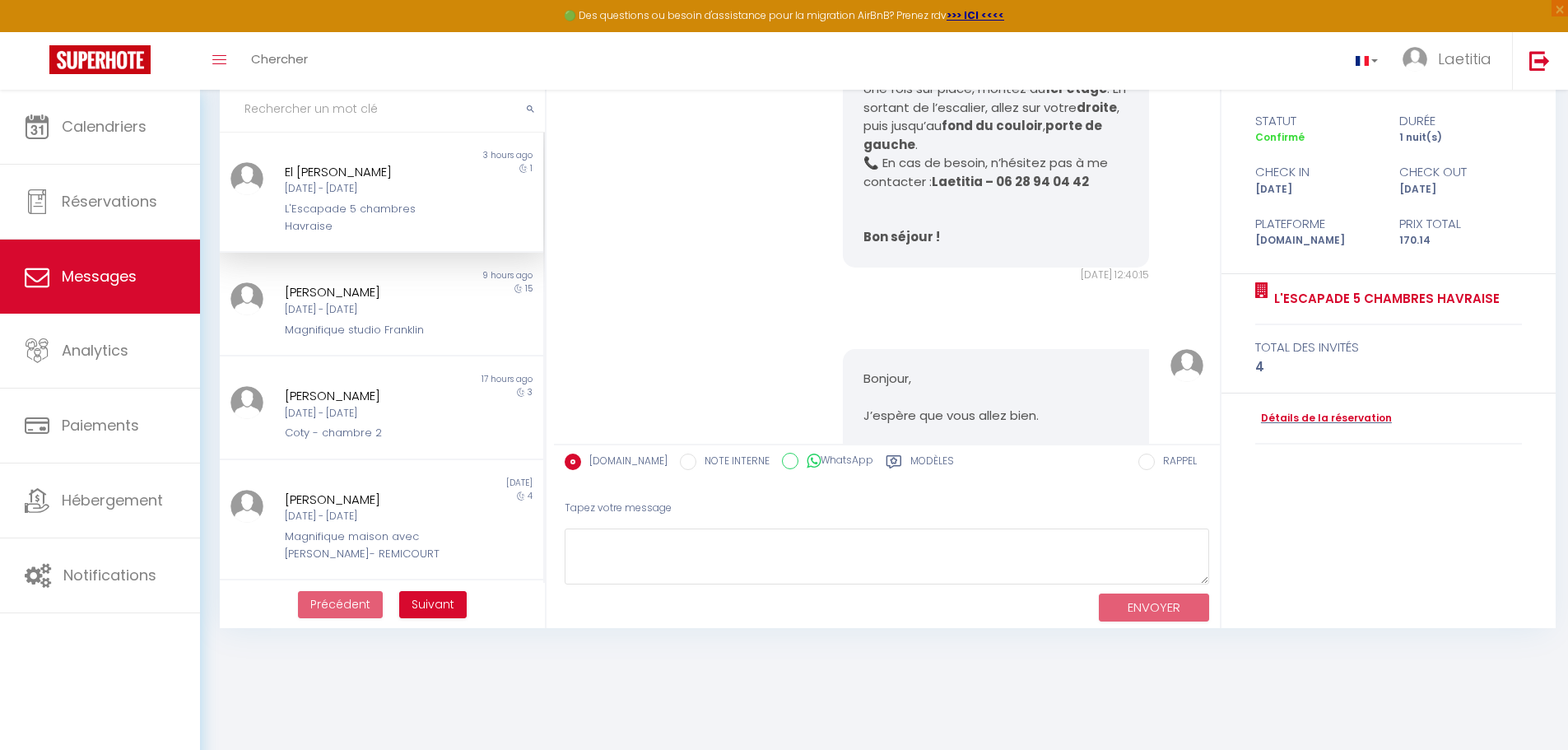
scroll to position [2933, 0]
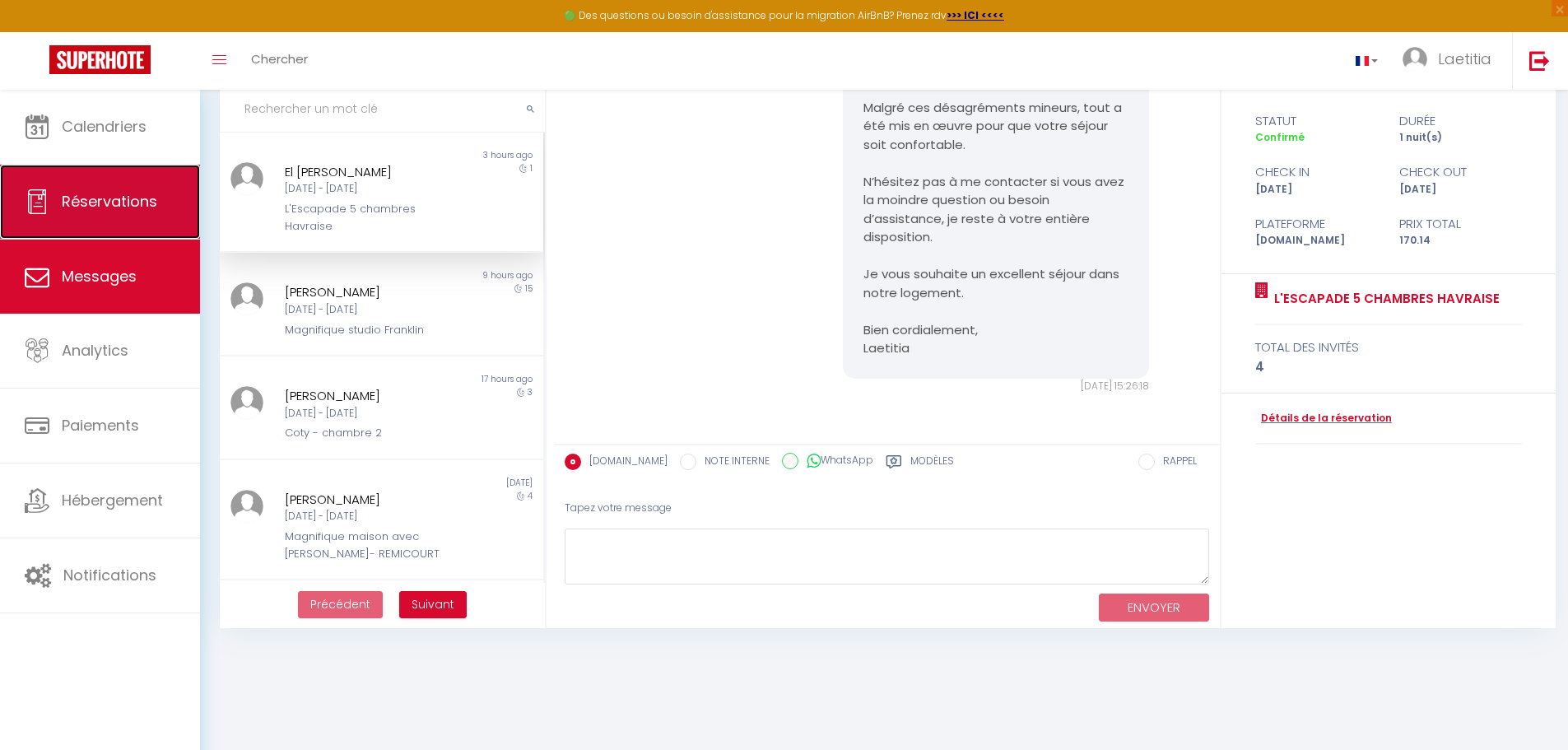
click at [73, 209] on span "Réservations" at bounding box center [110, 201] width 95 height 20
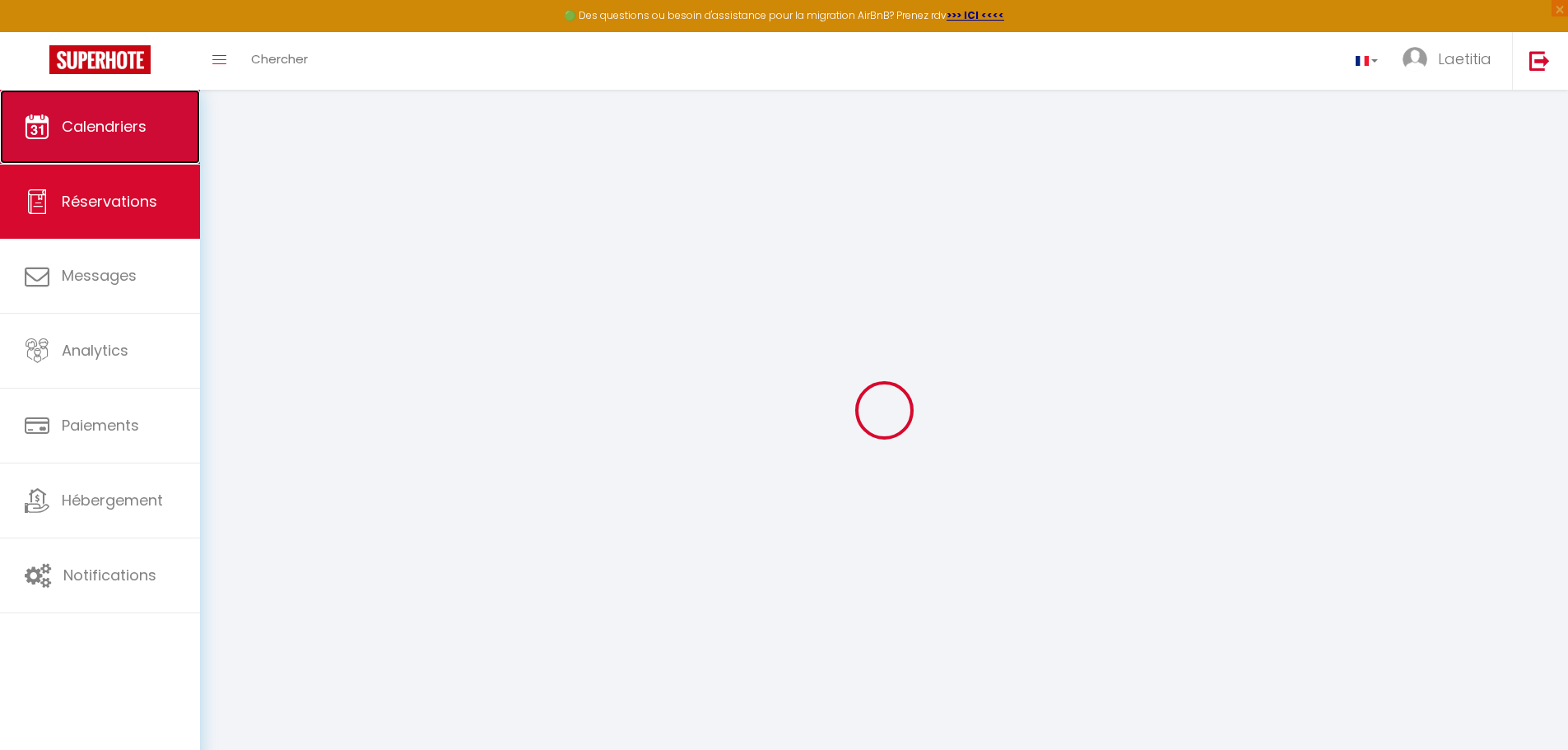
click at [155, 136] on link "Calendriers" at bounding box center [100, 126] width 200 height 74
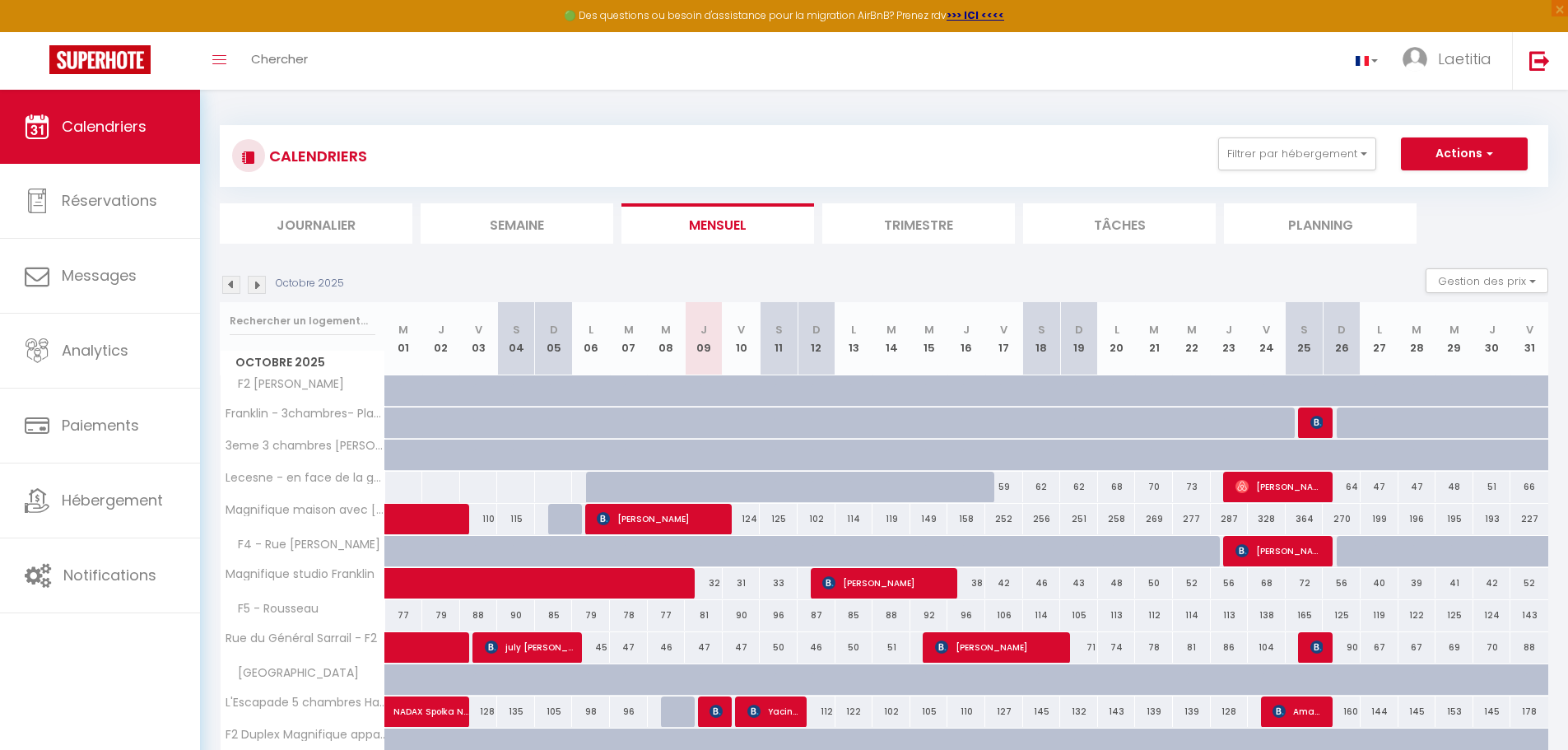
click at [290, 214] on li "Journalier" at bounding box center [316, 223] width 192 height 41
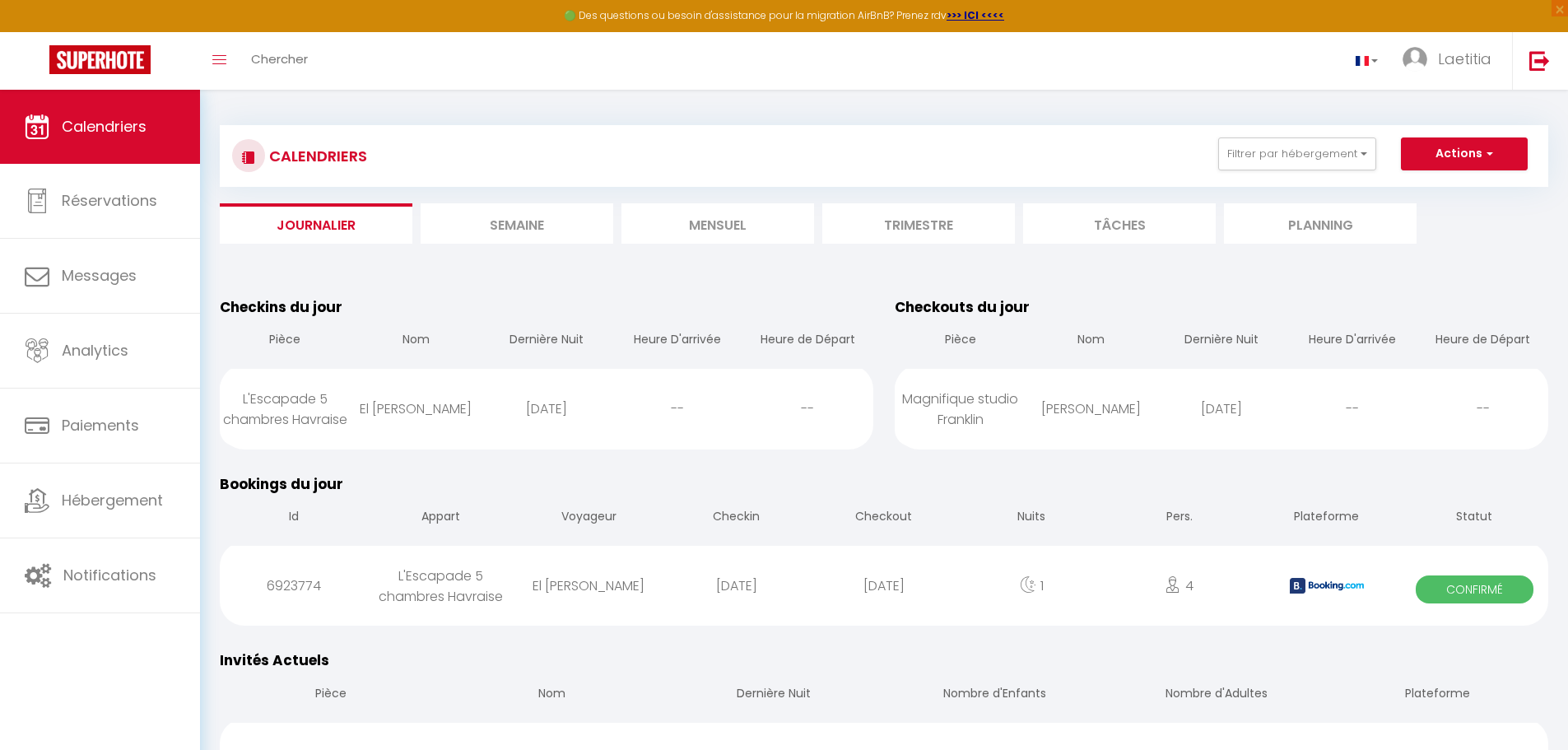
click at [556, 229] on li "Semaine" at bounding box center [517, 223] width 192 height 41
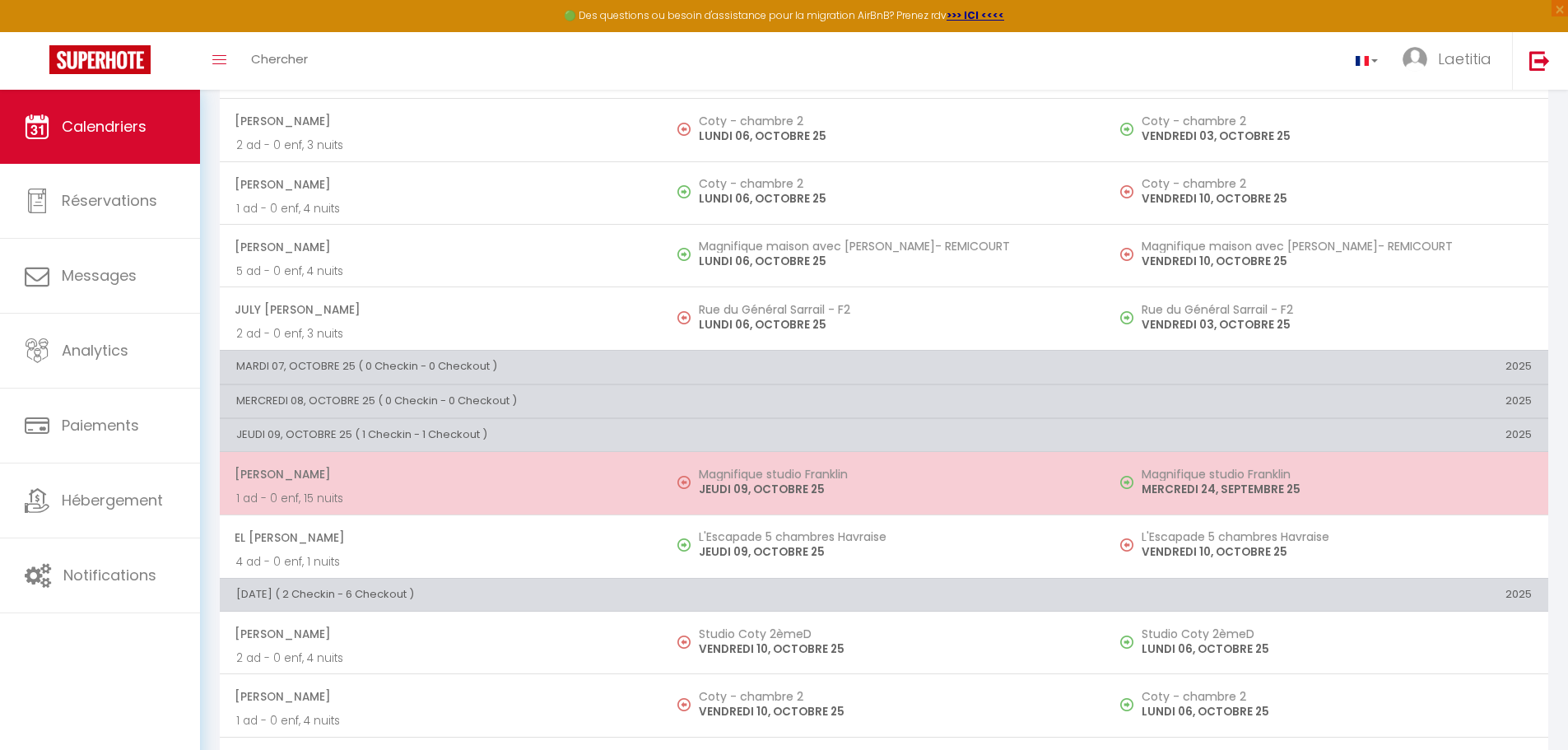
scroll to position [329, 0]
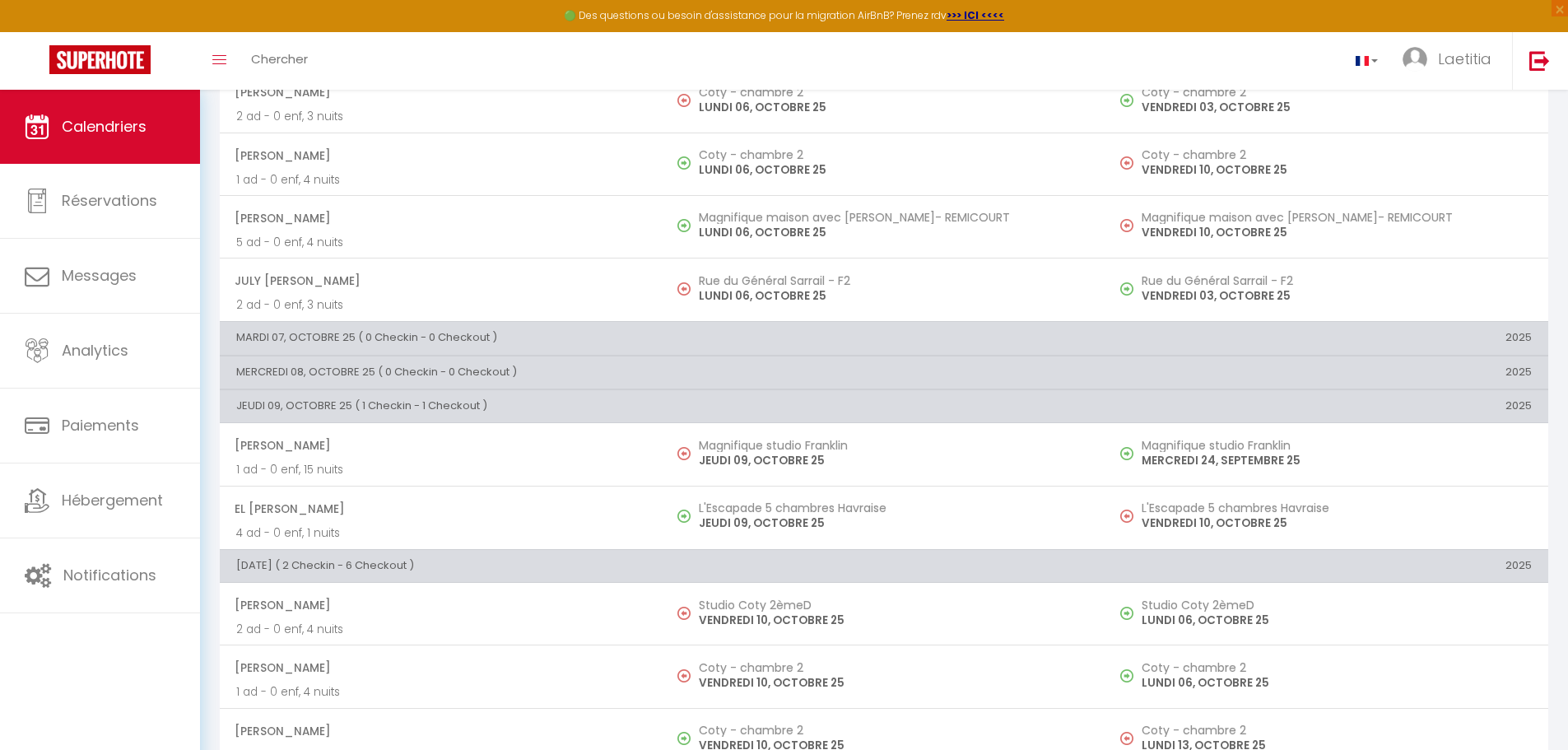
click at [471, 405] on th "JEUDI 09, OCTOBRE 25 ( 1 Checkin - 1 Checkout )" at bounding box center [663, 406] width 886 height 33
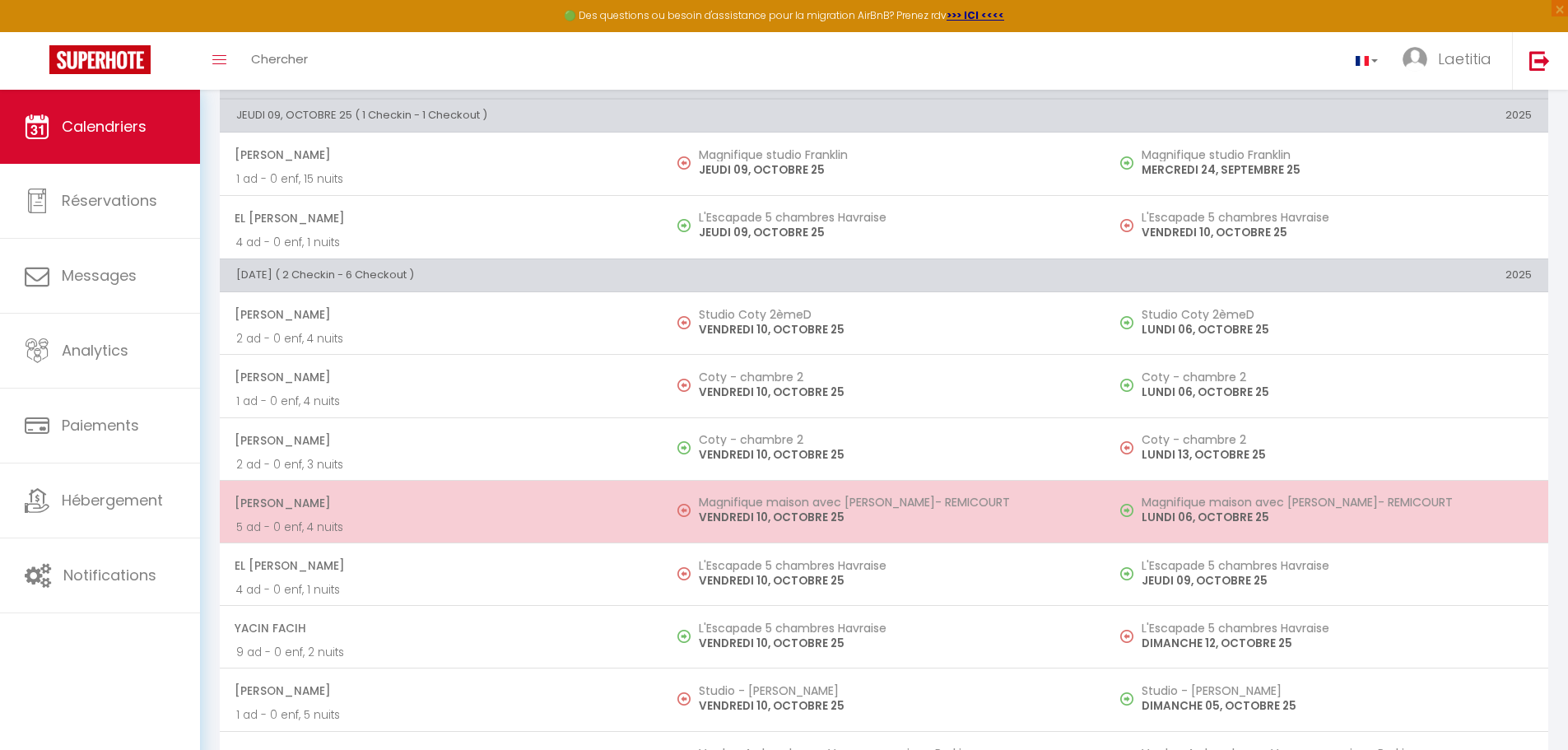
scroll to position [659, 0]
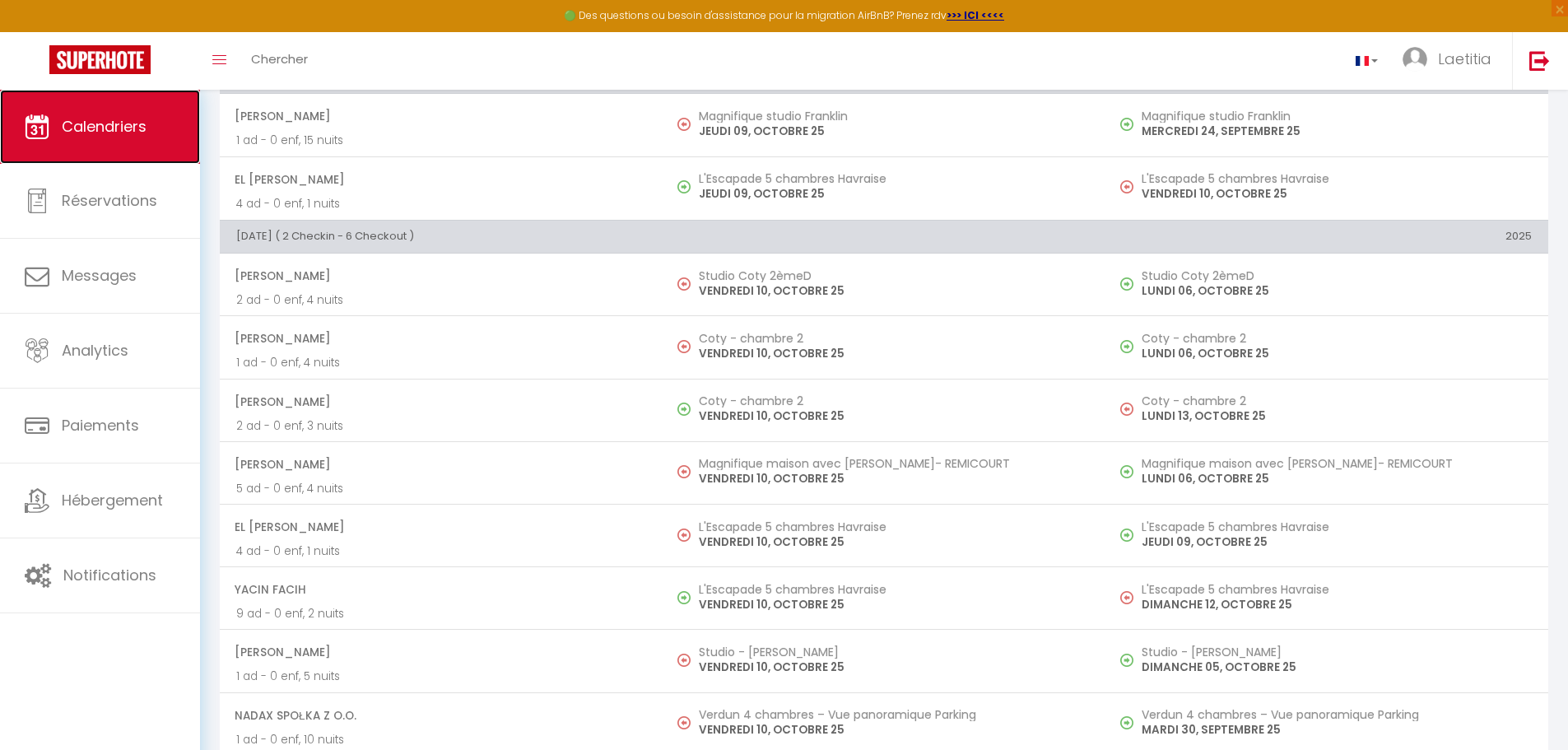
click at [154, 131] on link "Calendriers" at bounding box center [100, 126] width 200 height 74
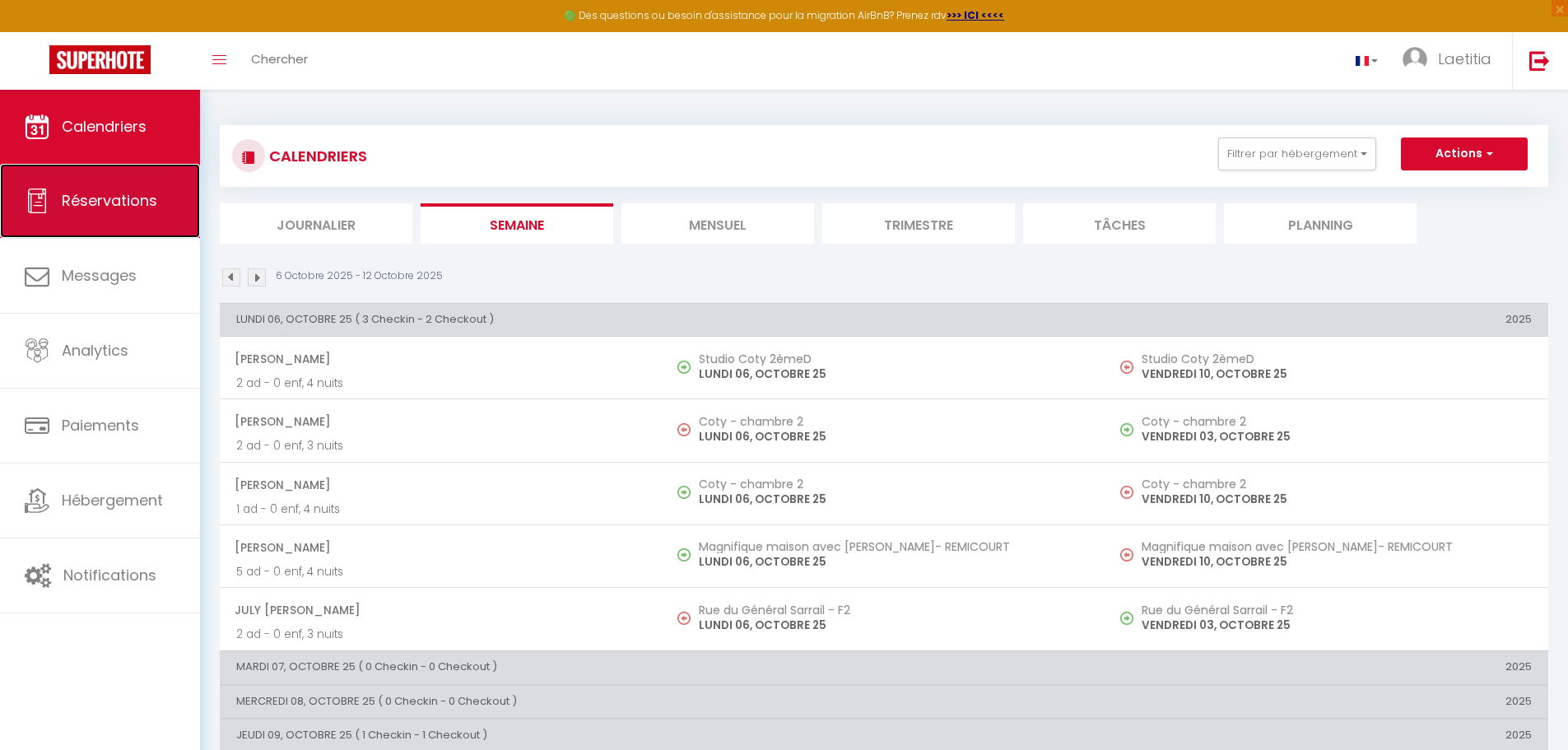
click at [139, 198] on span "Réservations" at bounding box center [110, 200] width 95 height 20
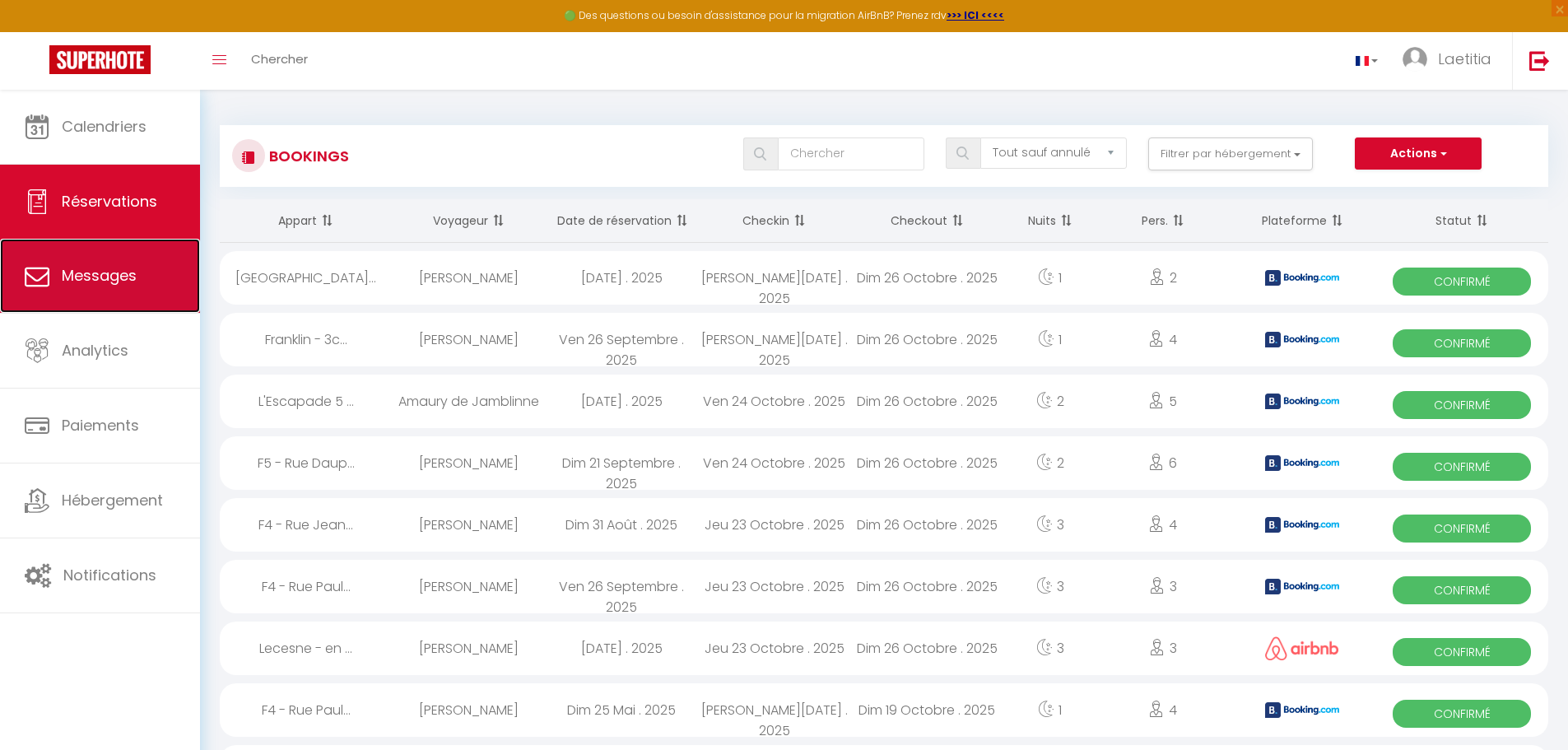
click at [104, 274] on span "Messages" at bounding box center [99, 275] width 75 height 20
select select "message"
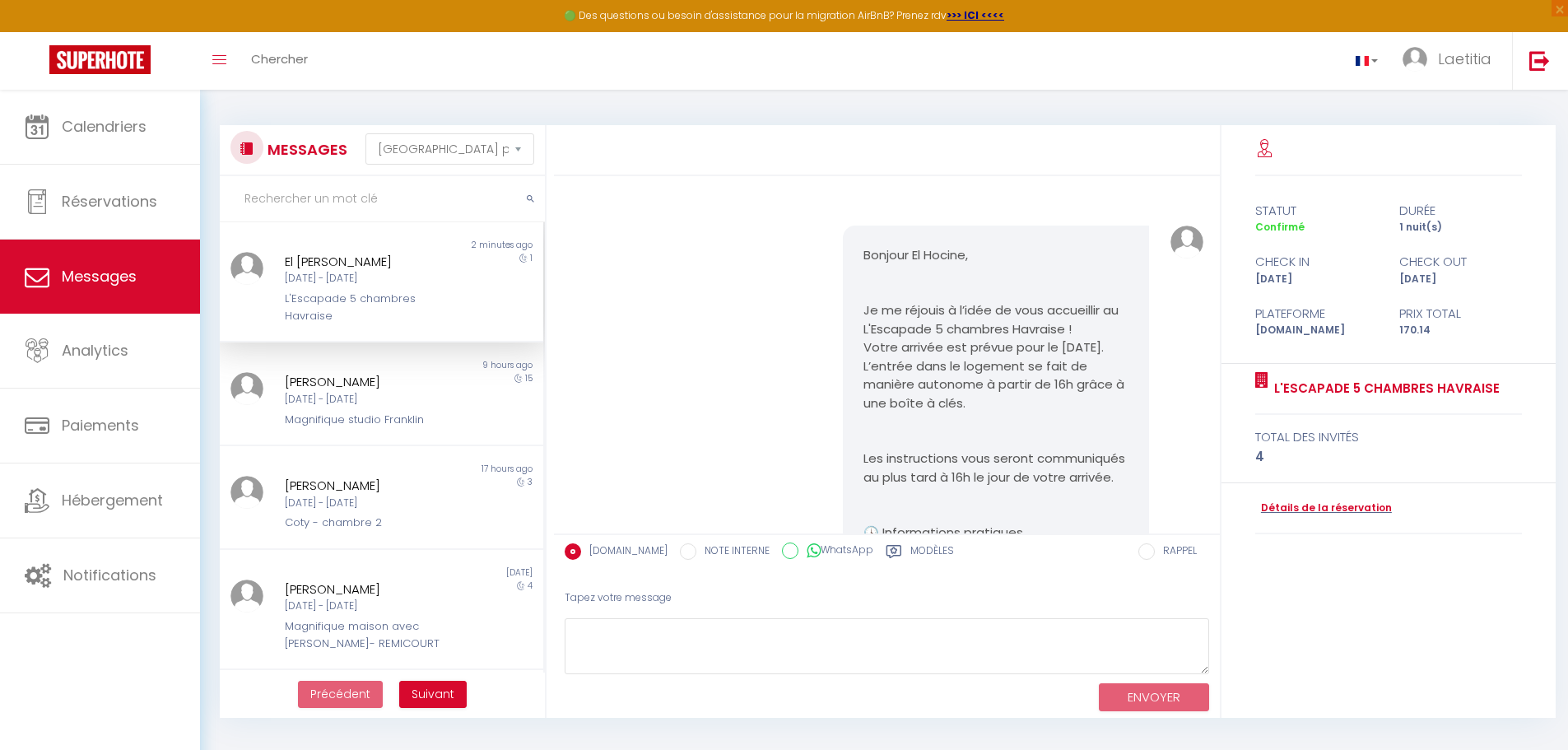
scroll to position [2933, 0]
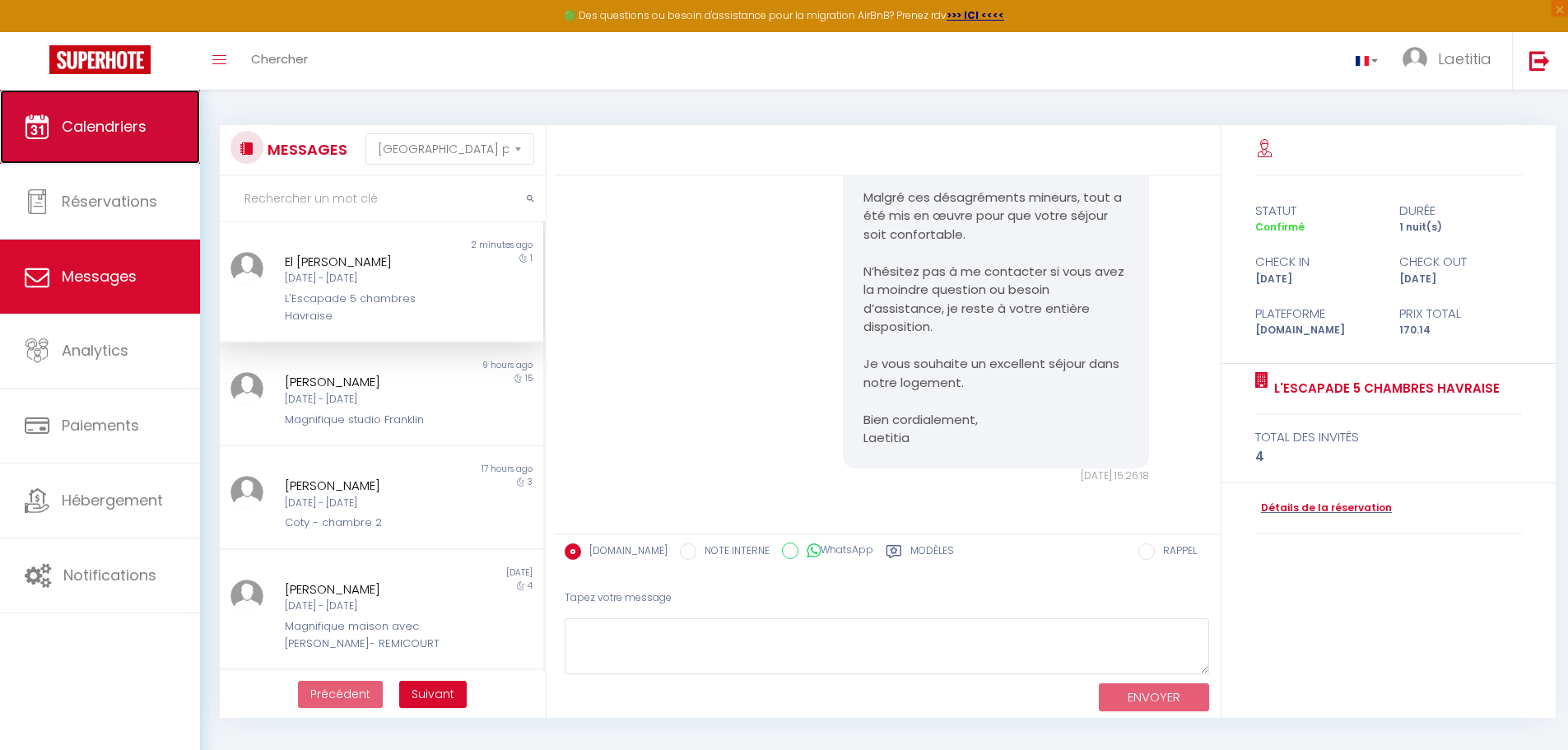
click at [163, 132] on link "Calendriers" at bounding box center [100, 126] width 200 height 74
